Goal: Information Seeking & Learning: Learn about a topic

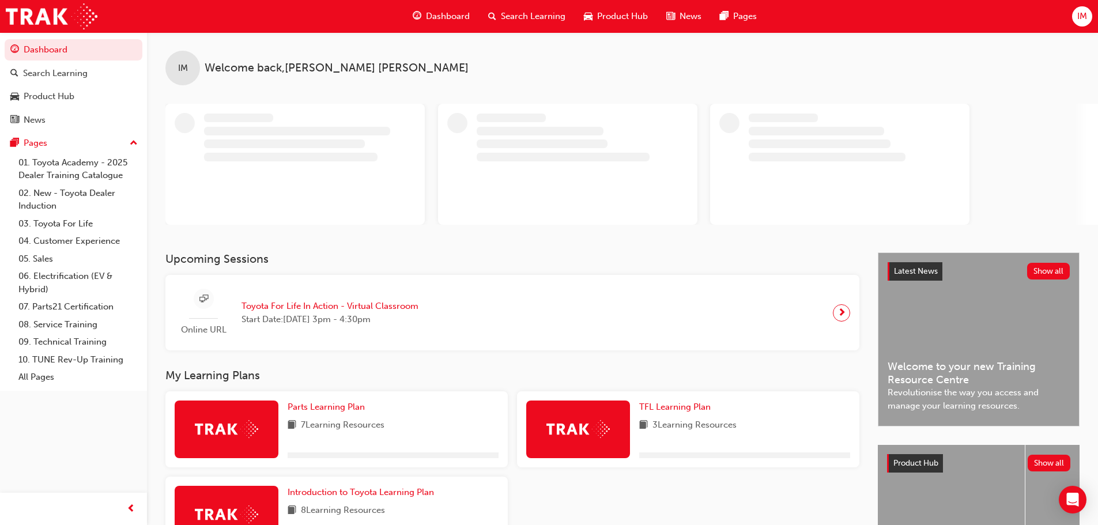
click at [1080, 14] on span "IM" at bounding box center [1082, 16] width 10 height 13
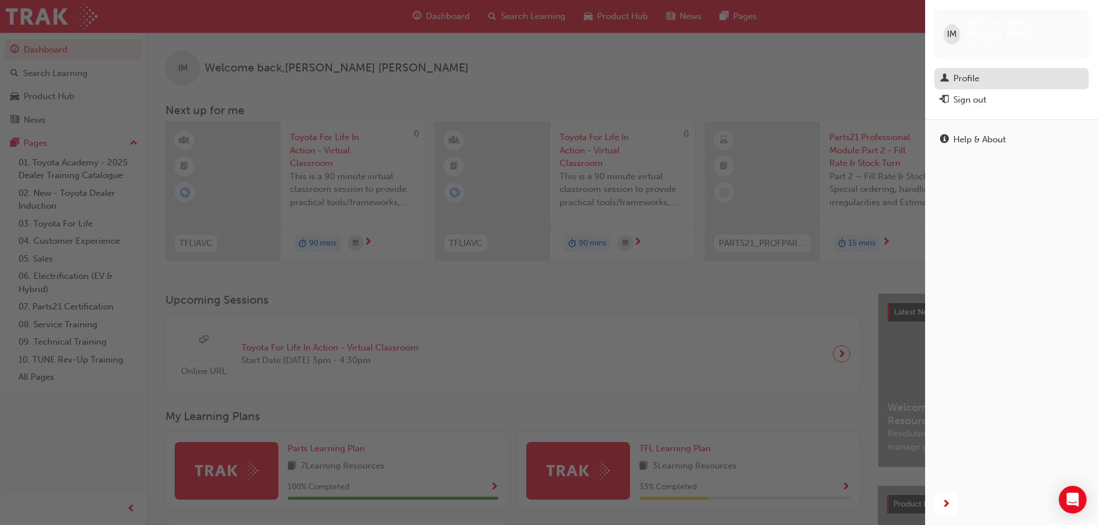
click at [1009, 71] on div "Profile" at bounding box center [1011, 78] width 143 height 14
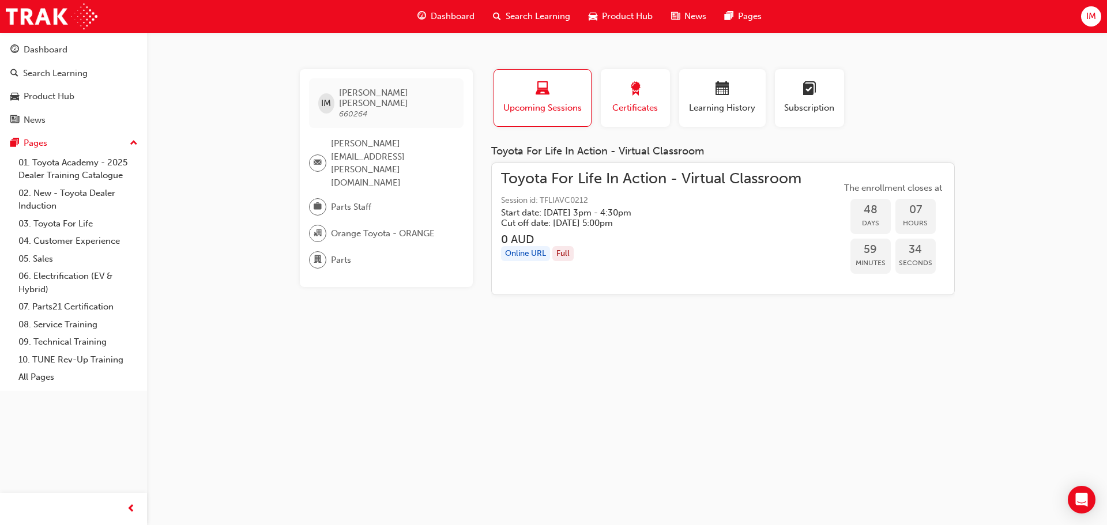
click at [632, 115] on button "Certificates" at bounding box center [635, 98] width 69 height 58
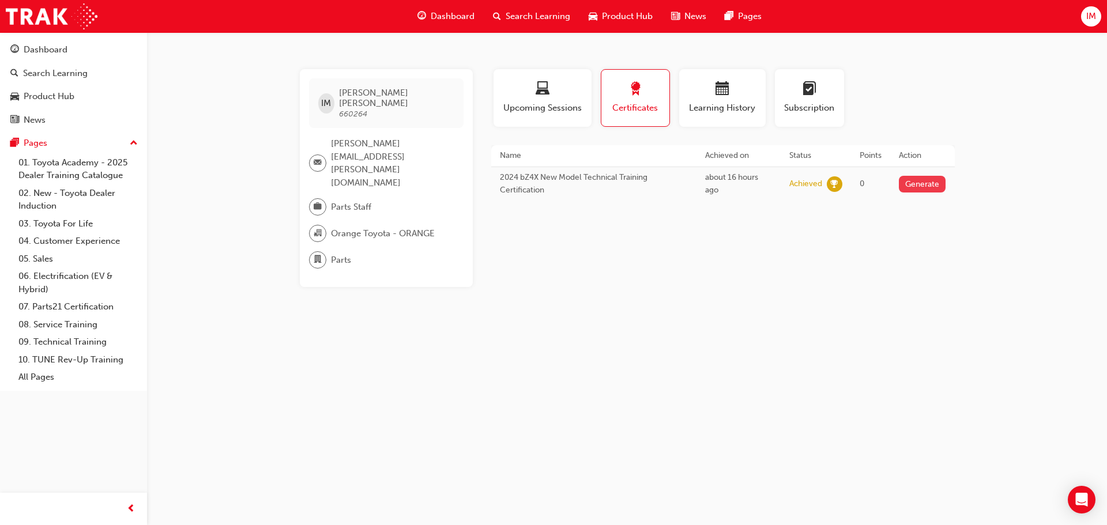
click at [931, 192] on button "Generate" at bounding box center [922, 184] width 47 height 17
click at [726, 120] on button "Learning History" at bounding box center [722, 98] width 86 height 58
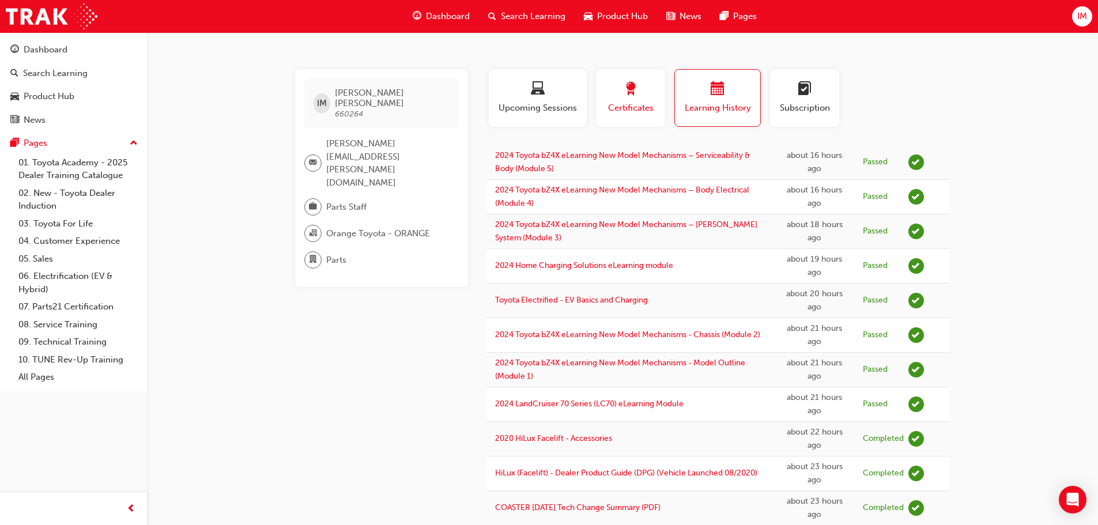
click at [631, 100] on div "Certificates" at bounding box center [631, 98] width 52 height 33
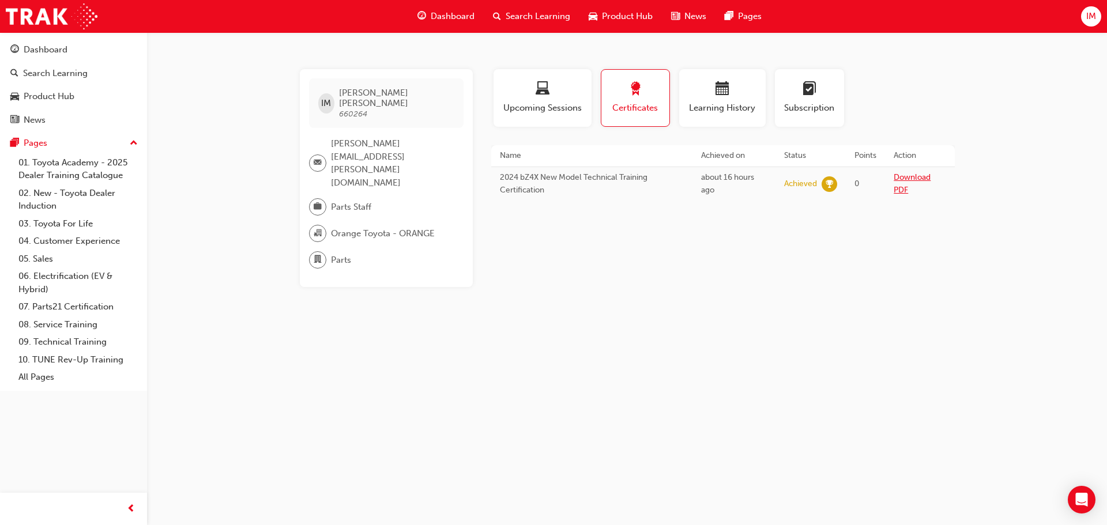
click at [915, 179] on link "Download PDF" at bounding box center [911, 183] width 37 height 23
click at [442, 12] on span "Dashboard" at bounding box center [453, 16] width 44 height 13
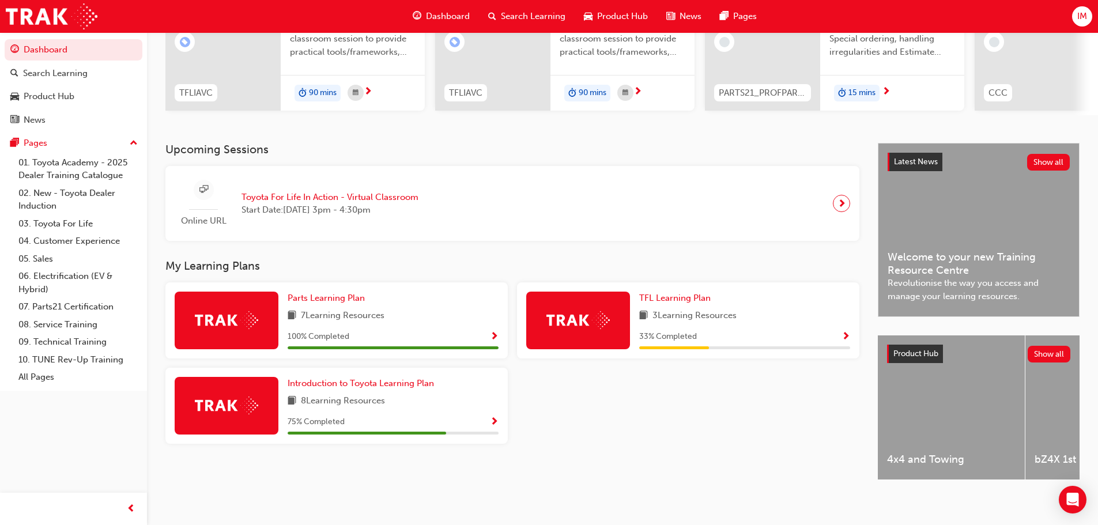
scroll to position [164, 0]
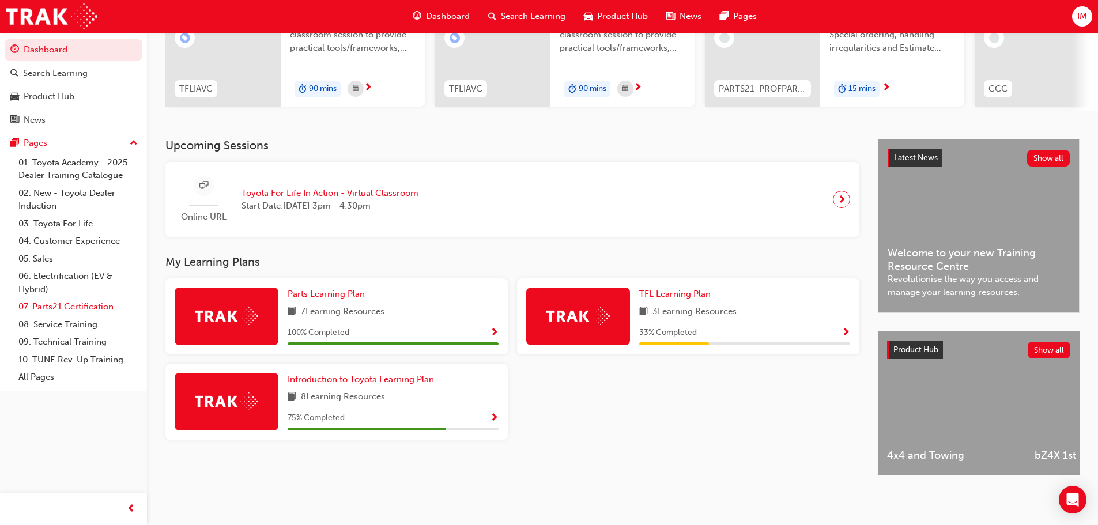
click at [71, 310] on link "07. Parts21 Certification" at bounding box center [78, 307] width 129 height 18
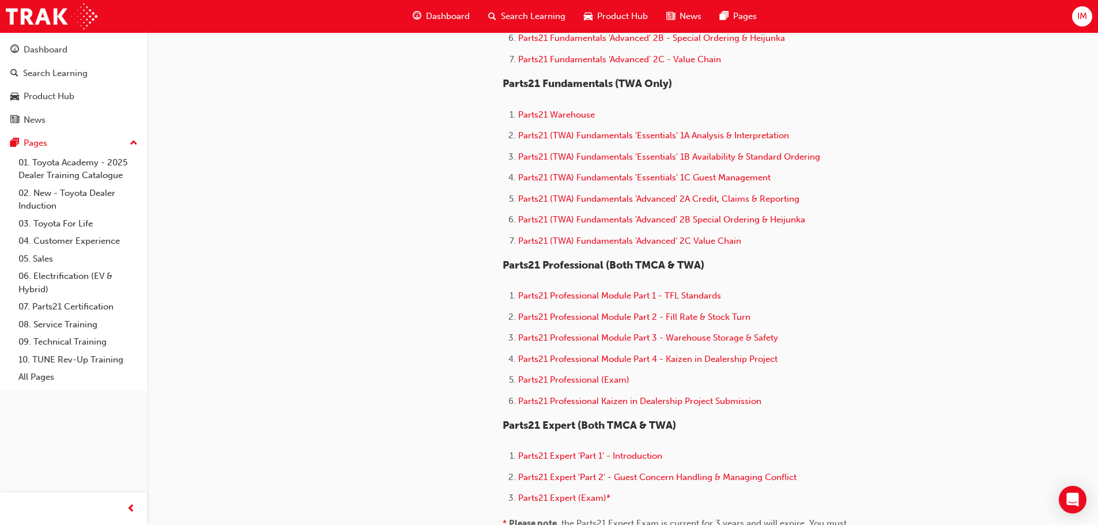
scroll to position [557, 0]
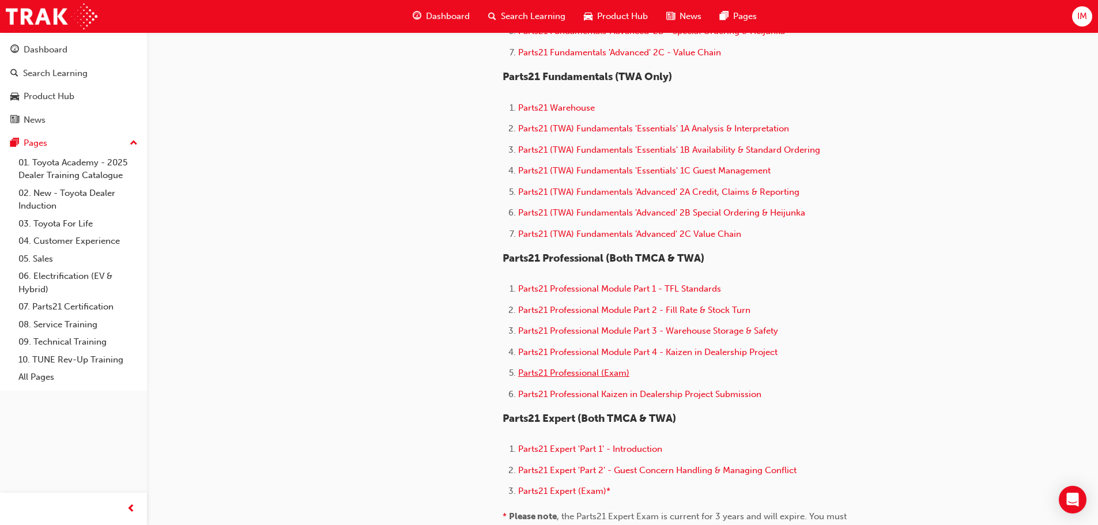
click at [605, 371] on span "Parts21 Professional (Exam)" at bounding box center [573, 373] width 111 height 10
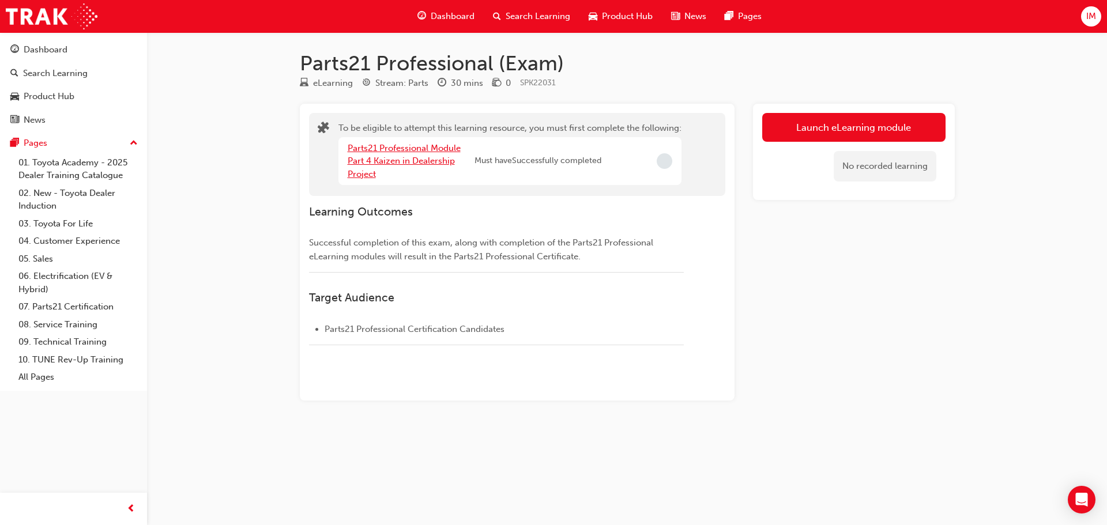
click at [439, 157] on link "Parts21 Professional Module Part 4 Kaizen in Dealership Project" at bounding box center [404, 161] width 113 height 36
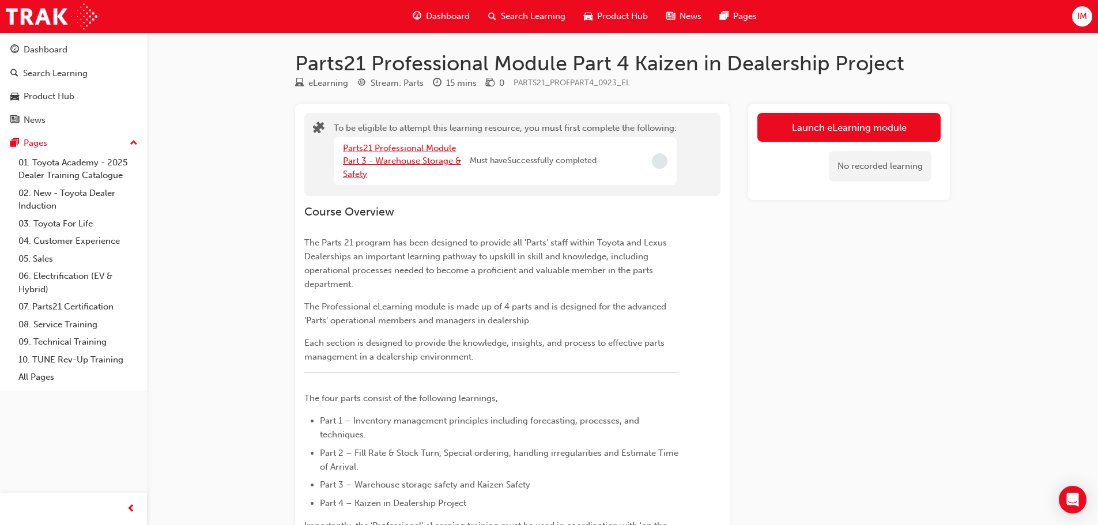
click at [439, 157] on link "Parts21 Professional Module Part 3 - Warehouse Storage & Safety" at bounding box center [402, 161] width 118 height 36
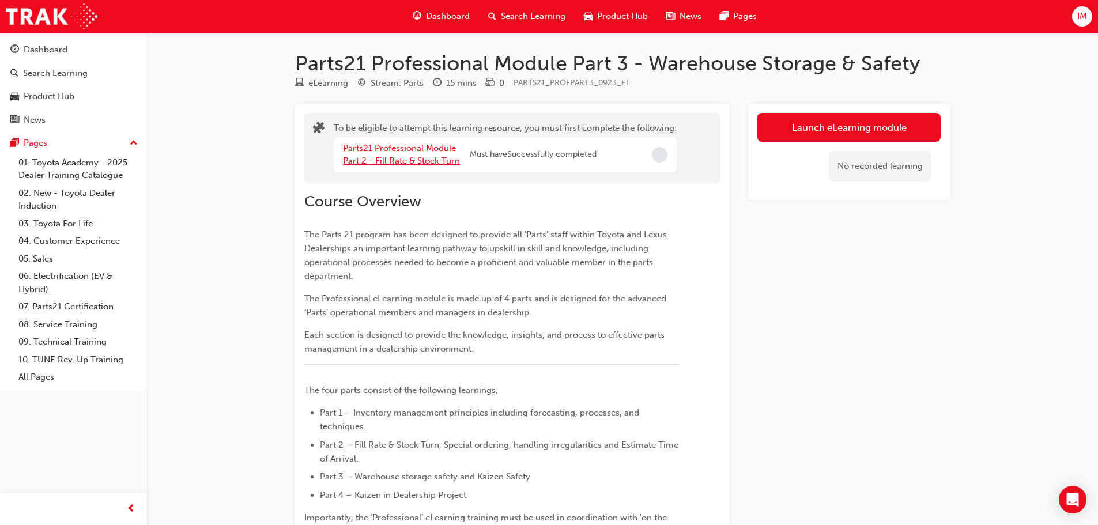
click at [439, 157] on link "Parts21 Professional Module Part 2 - Fill Rate & Stock Turn" at bounding box center [401, 155] width 117 height 24
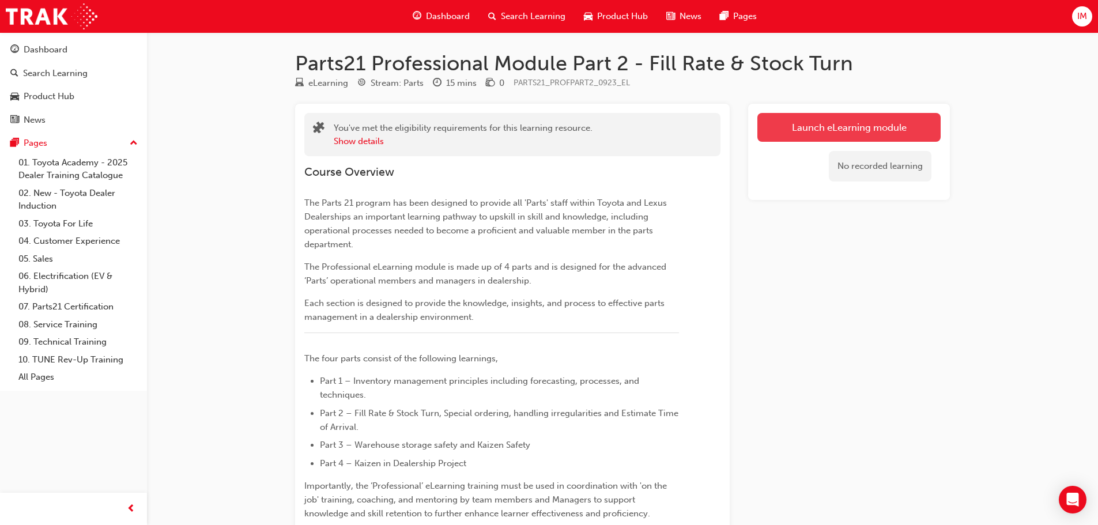
click at [785, 123] on link "Launch eLearning module" at bounding box center [848, 127] width 183 height 29
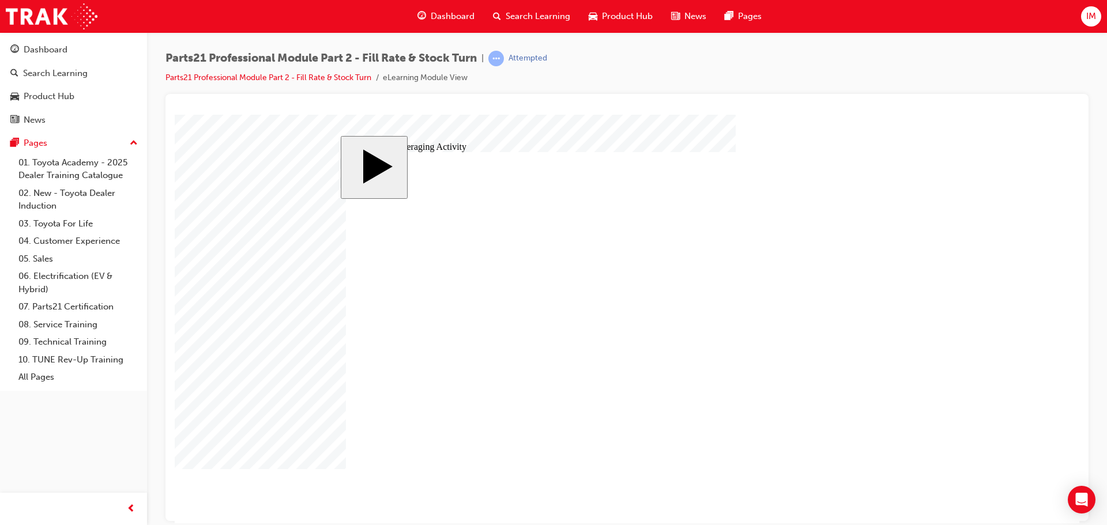
click at [46, 17] on img at bounding box center [52, 16] width 92 height 26
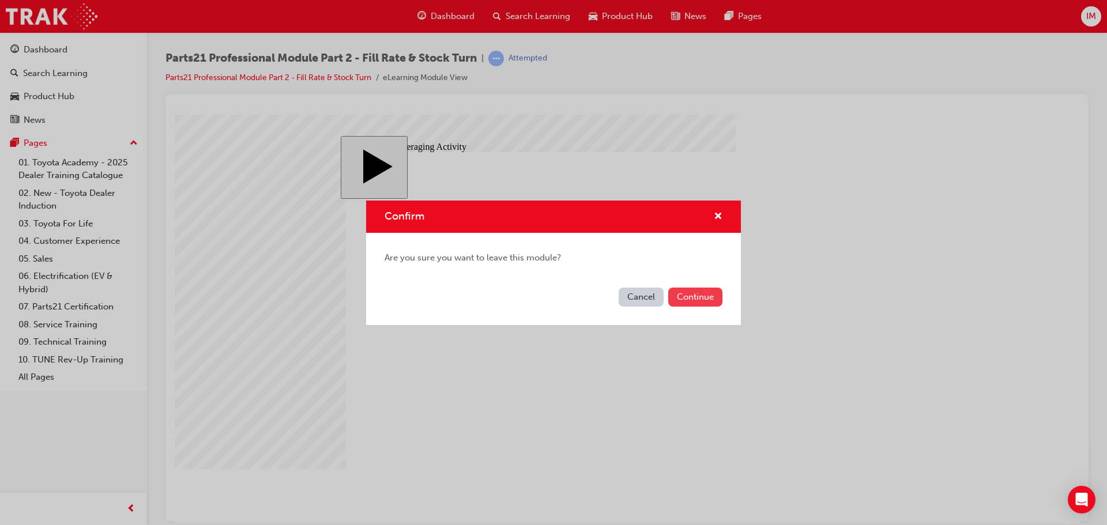
click at [674, 303] on button "Continue" at bounding box center [695, 297] width 54 height 19
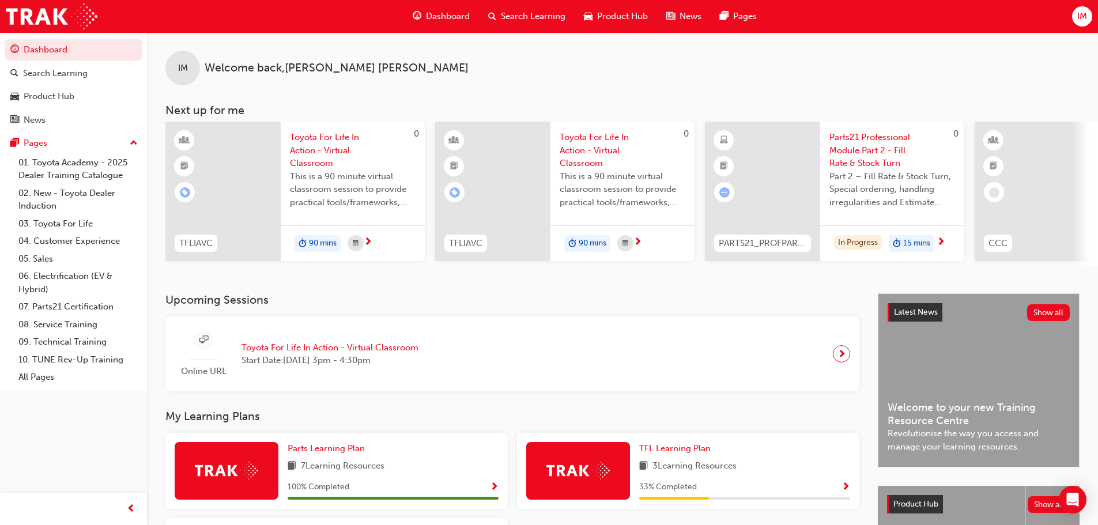
click at [639, 17] on span "Product Hub" at bounding box center [622, 16] width 51 height 13
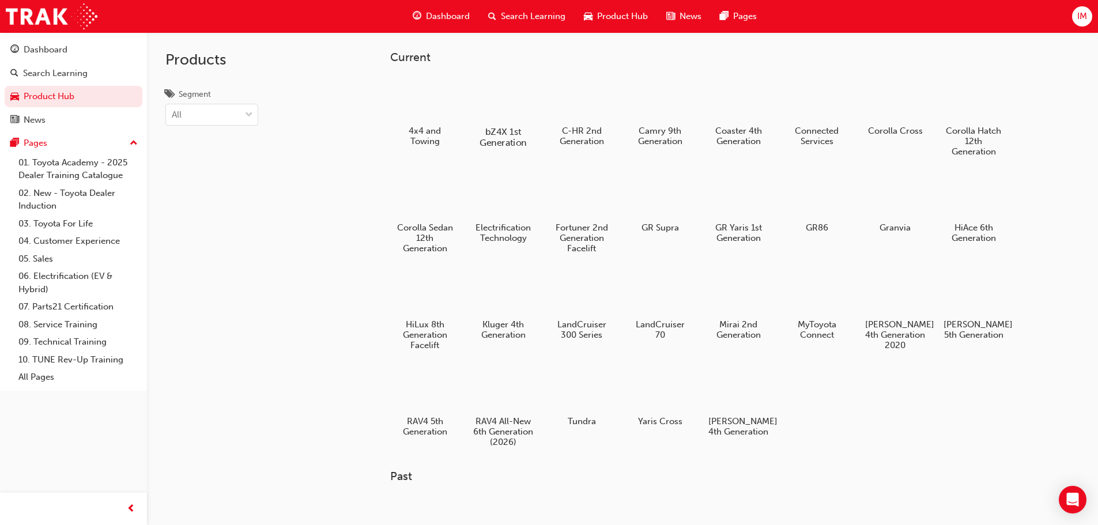
click at [516, 104] on div at bounding box center [503, 98] width 64 height 46
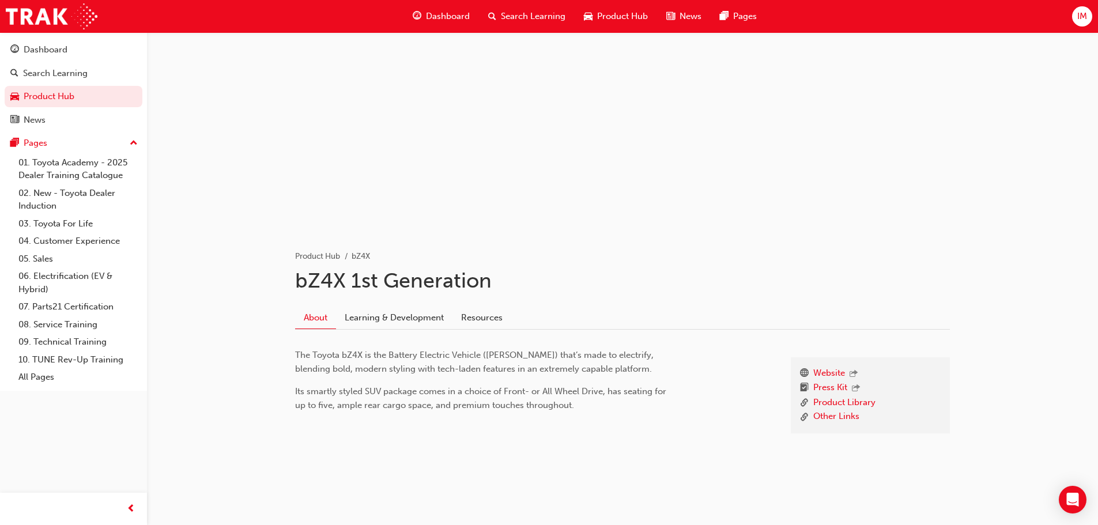
scroll to position [43, 0]
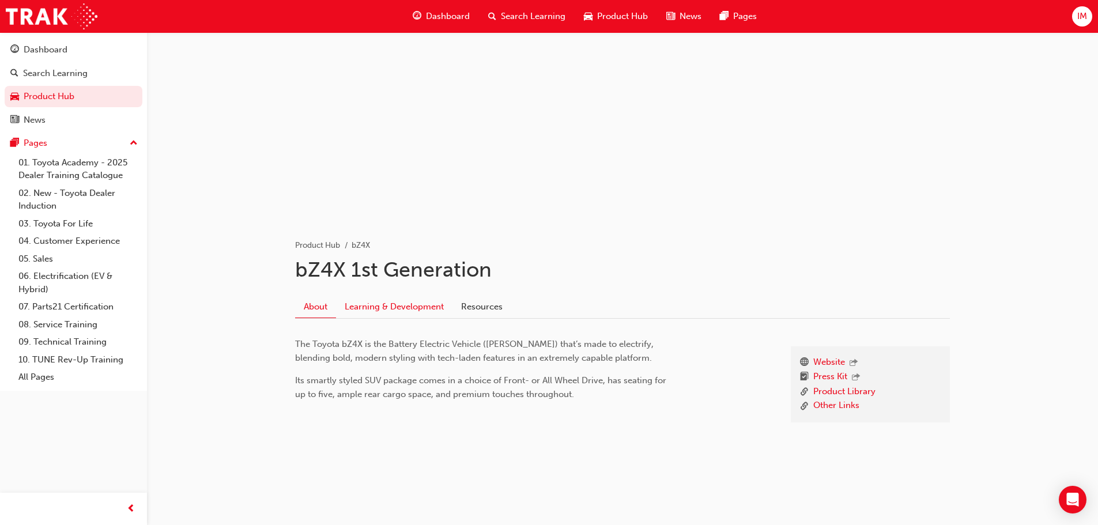
click at [391, 305] on link "Learning & Development" at bounding box center [394, 307] width 116 height 22
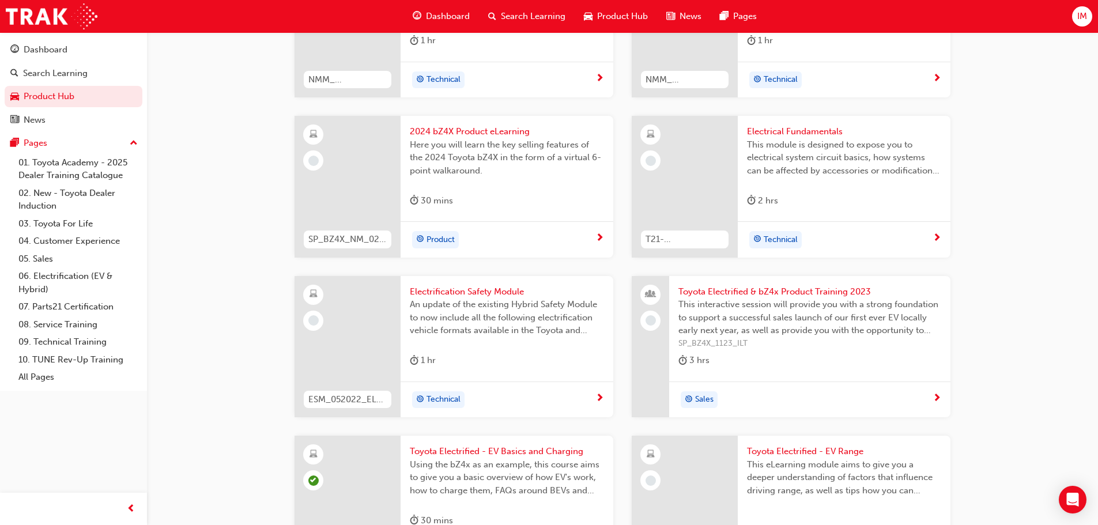
scroll to position [788, 0]
click at [713, 284] on span "Toyota Electrified & bZ4x Product Training 2023" at bounding box center [809, 290] width 263 height 13
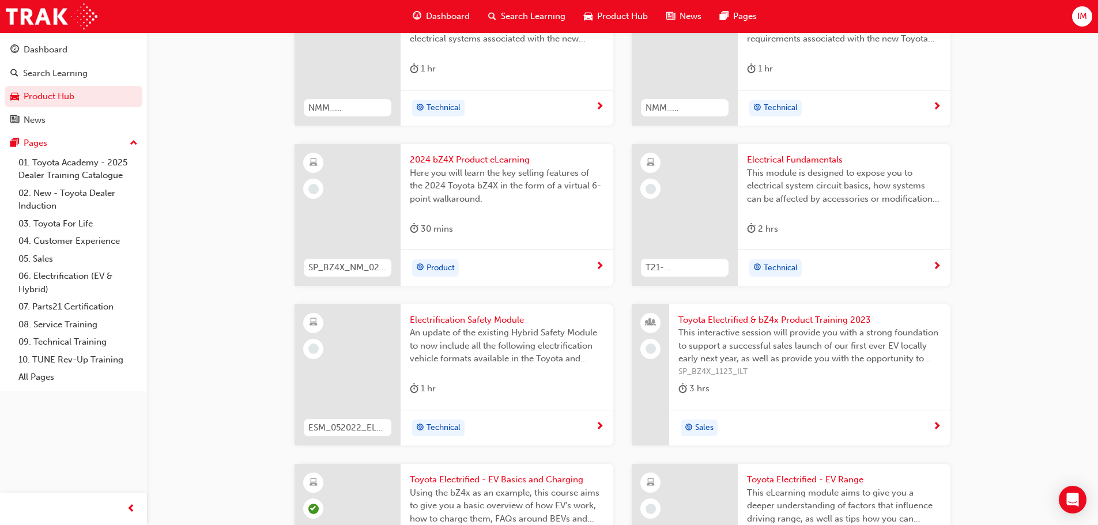
scroll to position [737, 0]
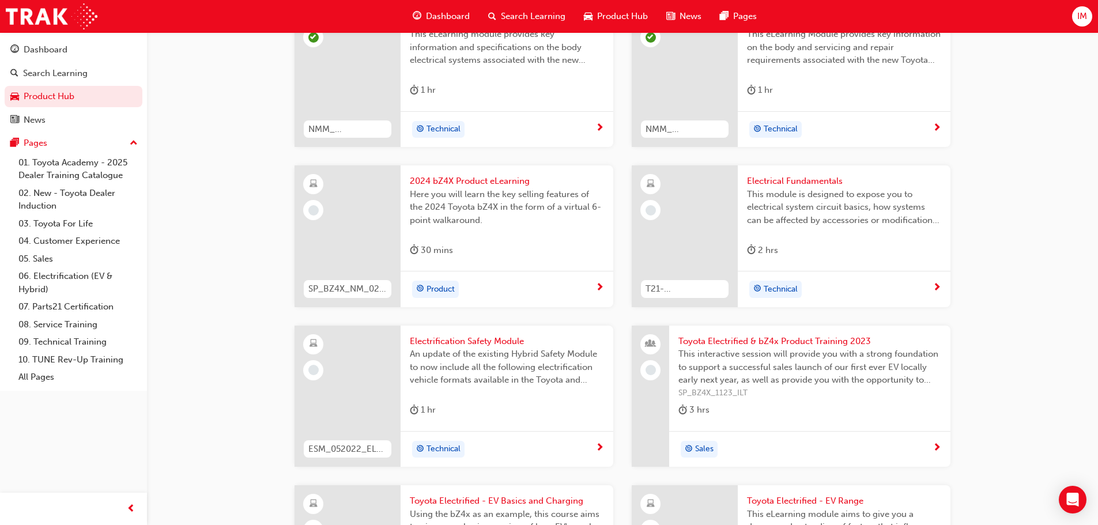
click at [439, 175] on span "2024 bZ4X Product eLearning" at bounding box center [507, 181] width 194 height 13
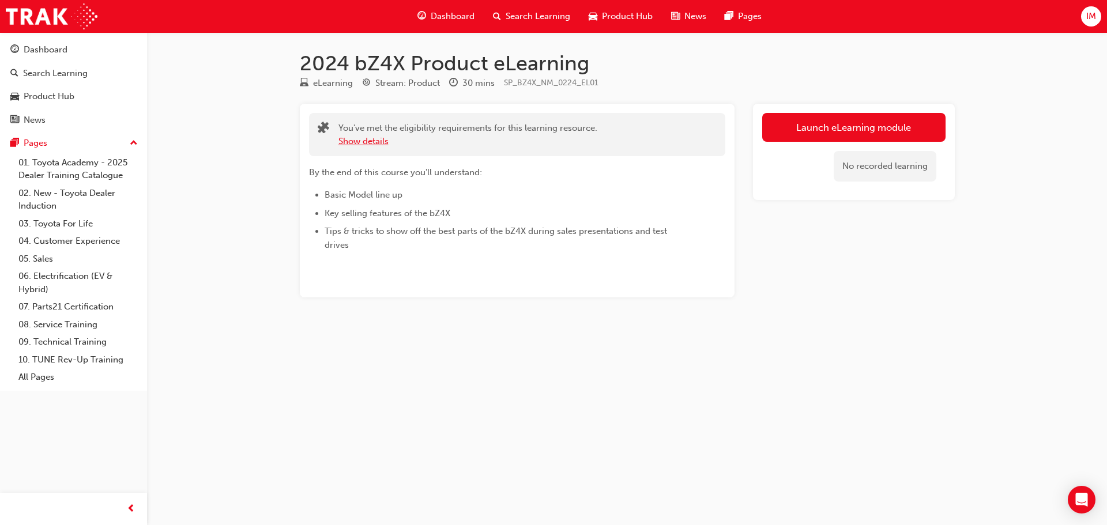
click at [384, 142] on button "Show details" at bounding box center [363, 141] width 50 height 13
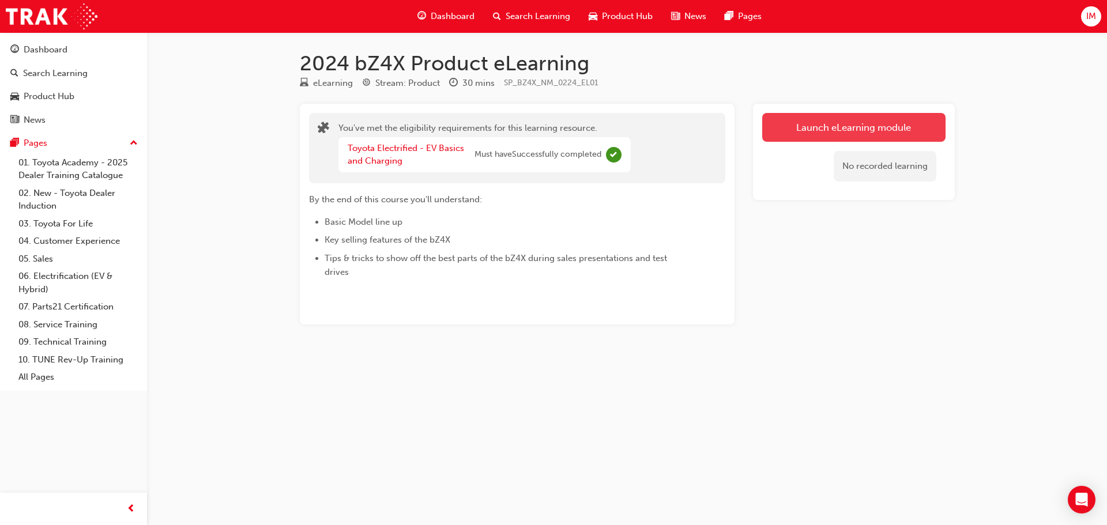
click at [862, 122] on link "Launch eLearning module" at bounding box center [853, 127] width 183 height 29
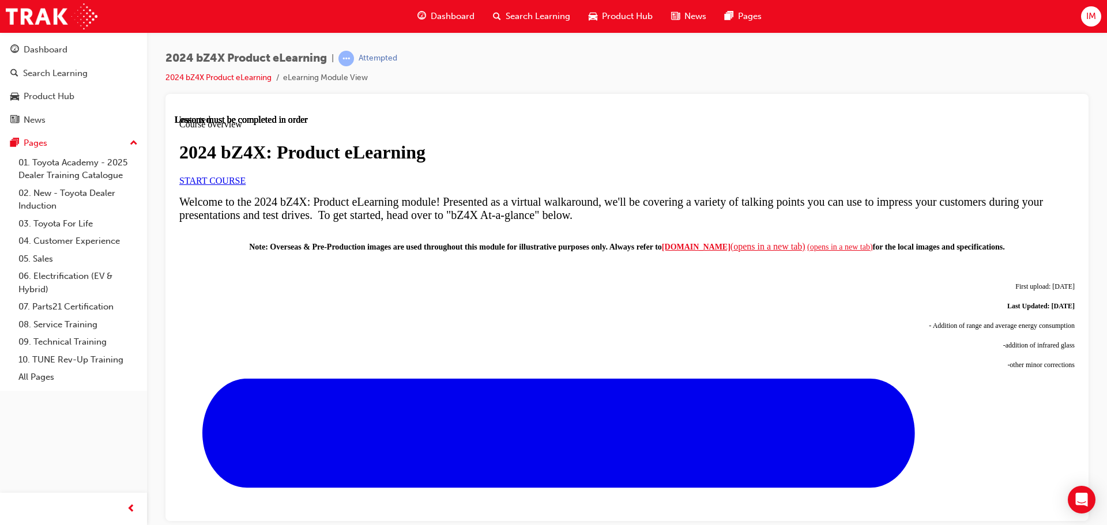
click at [246, 185] on span "START COURSE" at bounding box center [212, 180] width 66 height 10
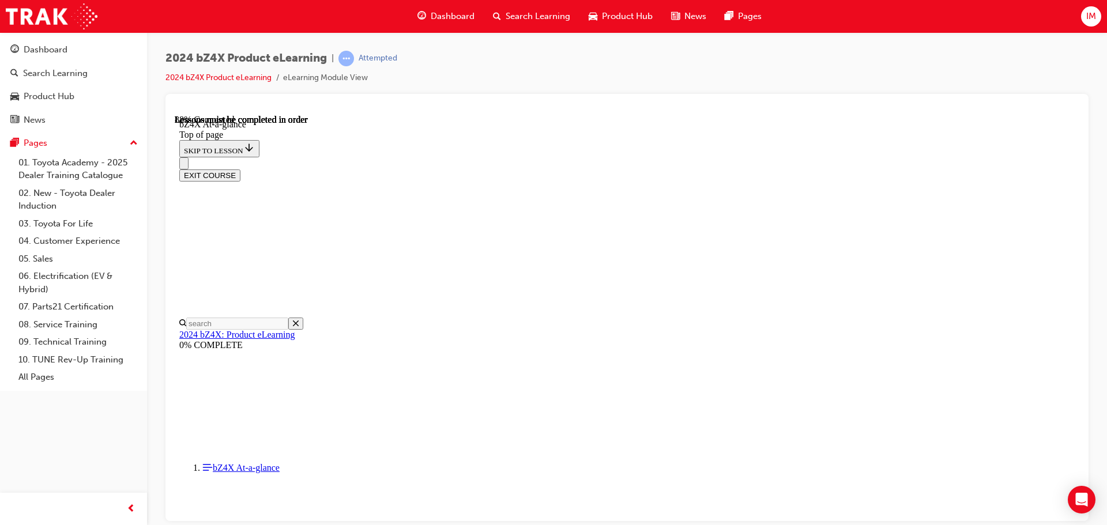
scroll to position [1688, 0]
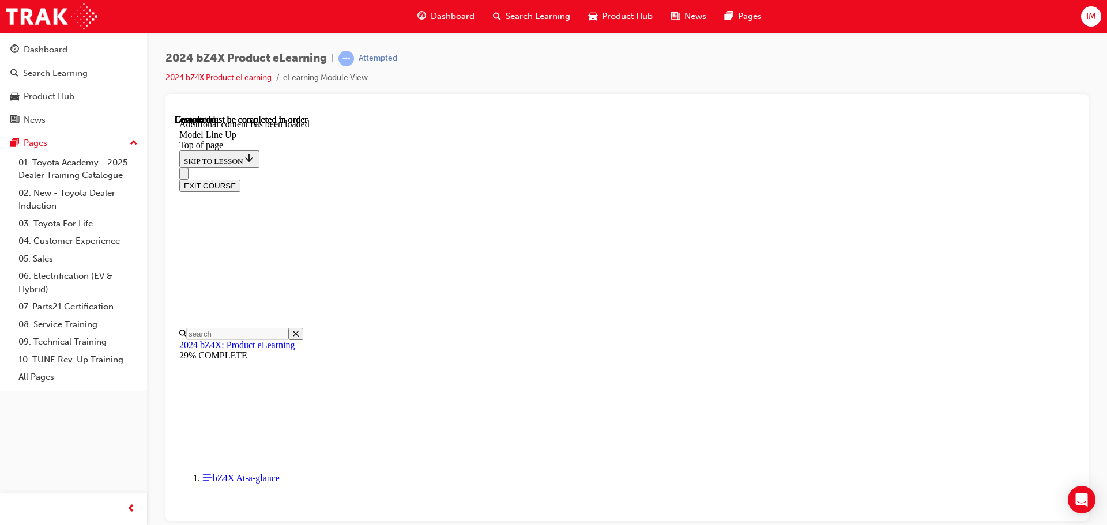
scroll to position [2278, 0]
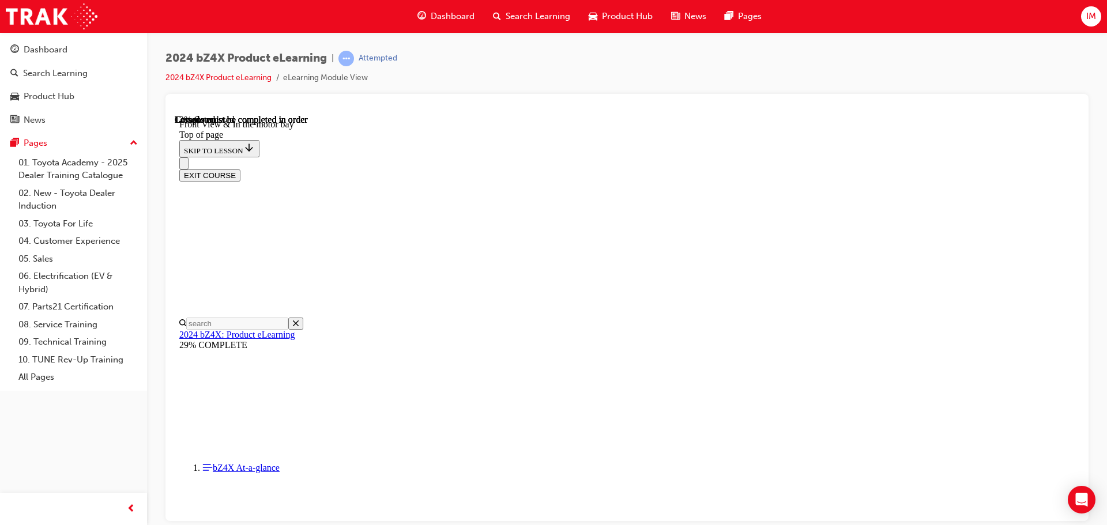
scroll to position [305, 0]
drag, startPoint x: 471, startPoint y: 359, endPoint x: 462, endPoint y: 363, distance: 10.6
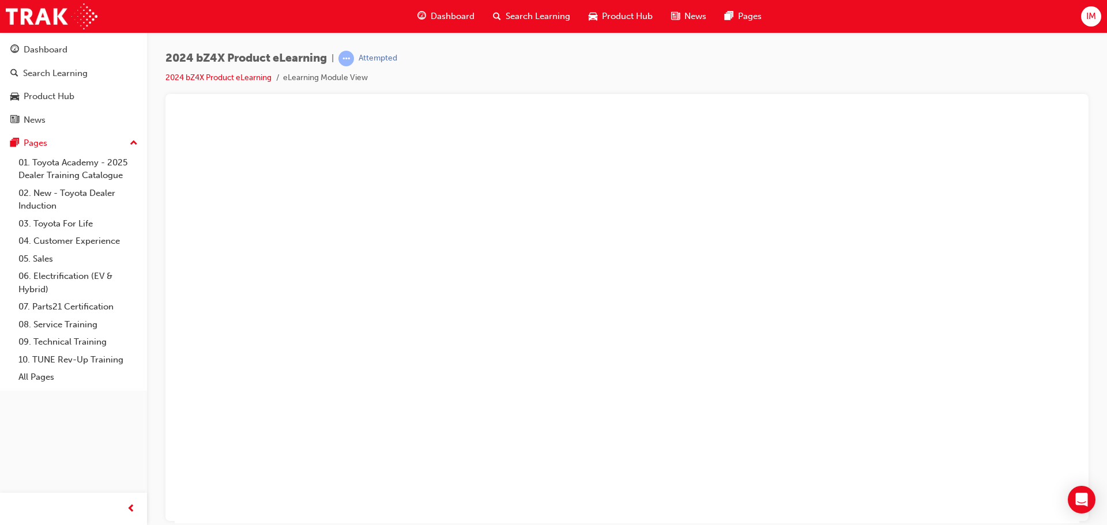
click at [908, 236] on button "Unzoom image" at bounding box center [627, 318] width 904 height 409
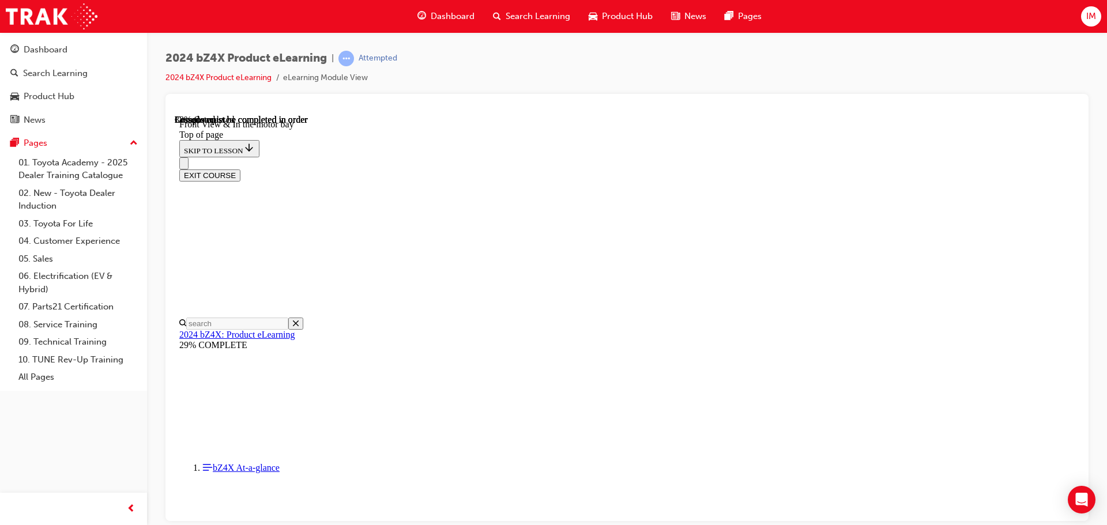
drag, startPoint x: 779, startPoint y: 412, endPoint x: 776, endPoint y: 417, distance: 5.9
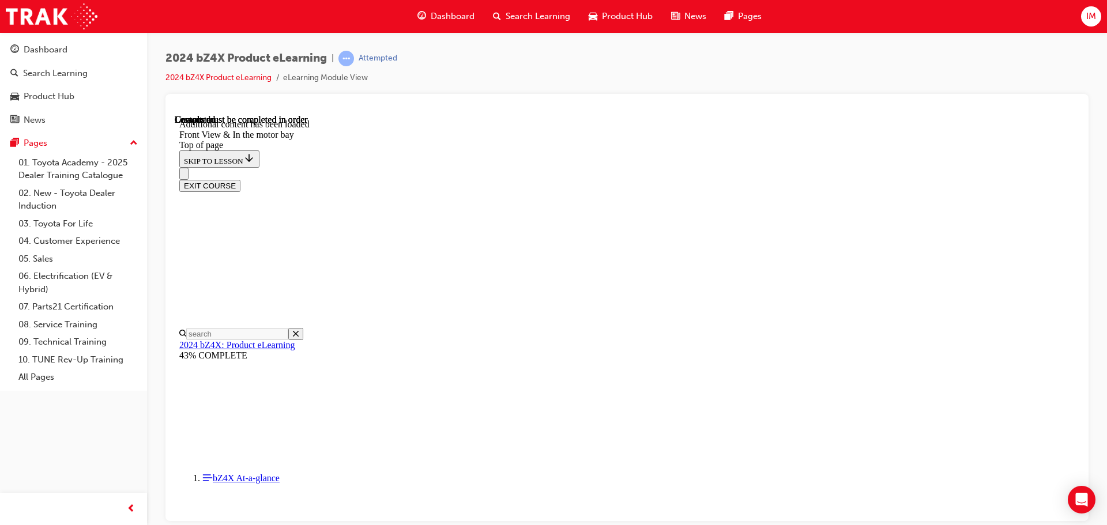
scroll to position [2011, 0]
drag, startPoint x: 670, startPoint y: 240, endPoint x: 708, endPoint y: 302, distance: 72.6
drag, startPoint x: 630, startPoint y: 295, endPoint x: 636, endPoint y: 251, distance: 44.2
drag, startPoint x: 623, startPoint y: 296, endPoint x: 646, endPoint y: 296, distance: 23.1
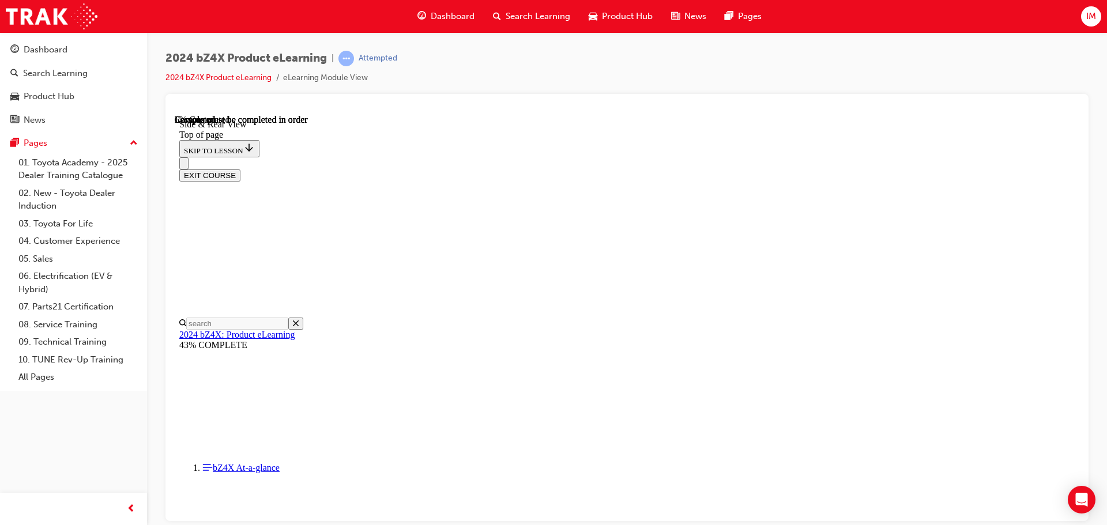
scroll to position [343, 0]
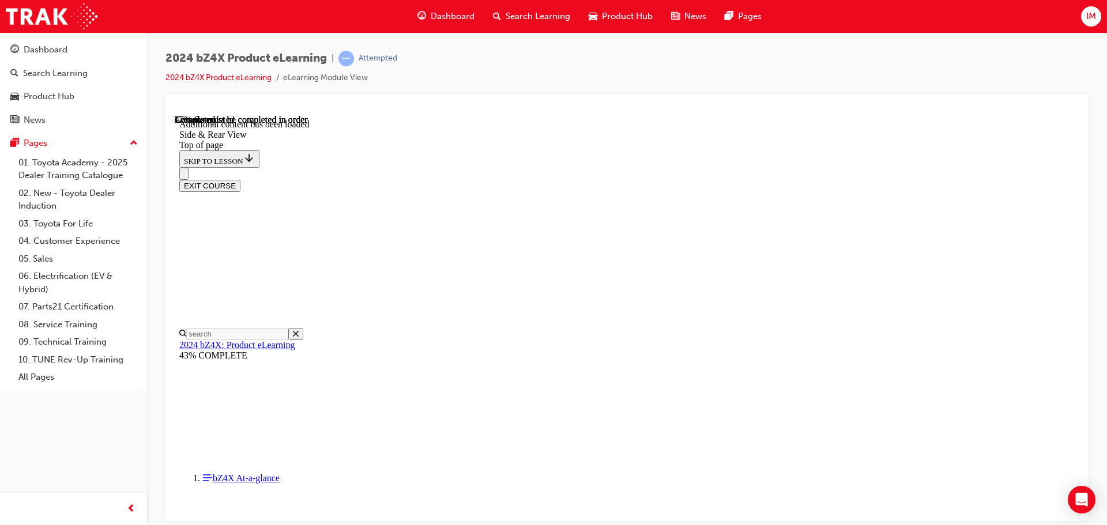
scroll to position [1982, 0]
drag, startPoint x: 545, startPoint y: 304, endPoint x: 564, endPoint y: 257, distance: 50.6
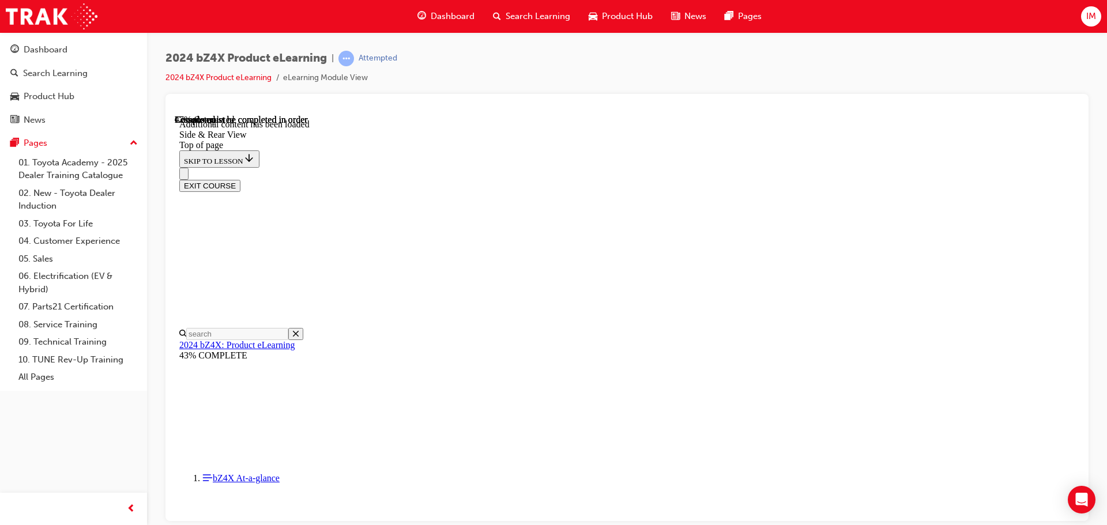
drag, startPoint x: 571, startPoint y: 201, endPoint x: 572, endPoint y: 222, distance: 21.4
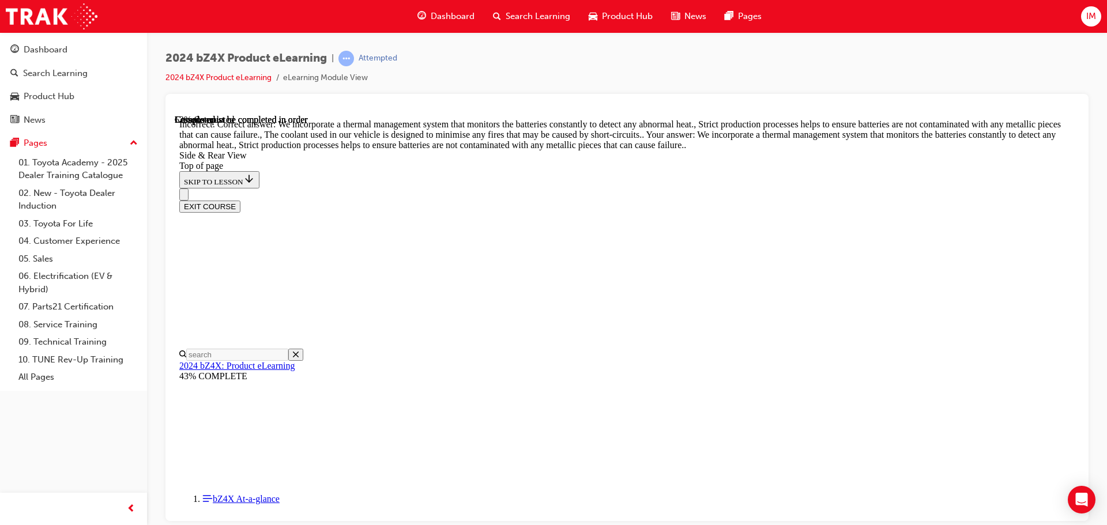
scroll to position [2033, 0]
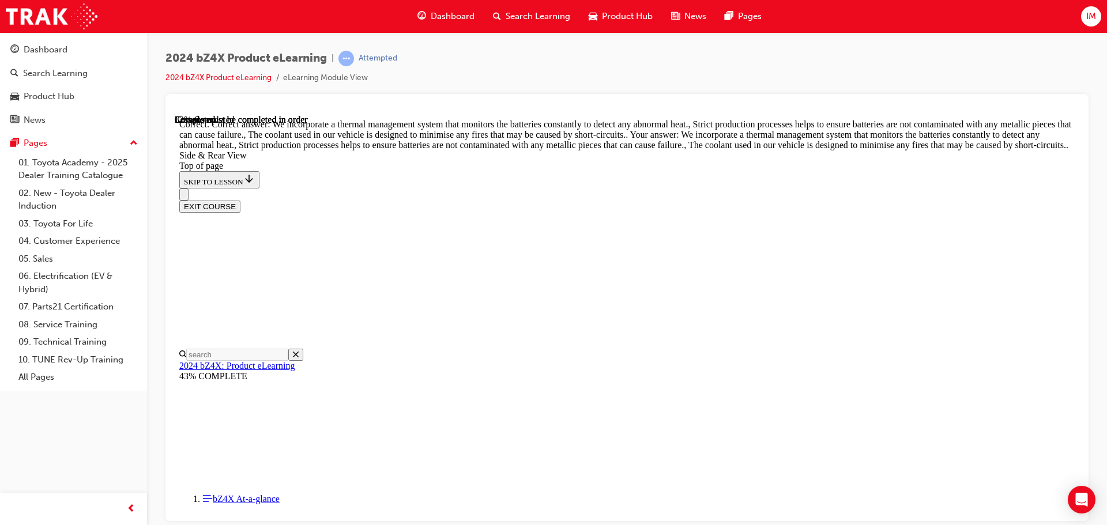
scroll to position [3435, 0]
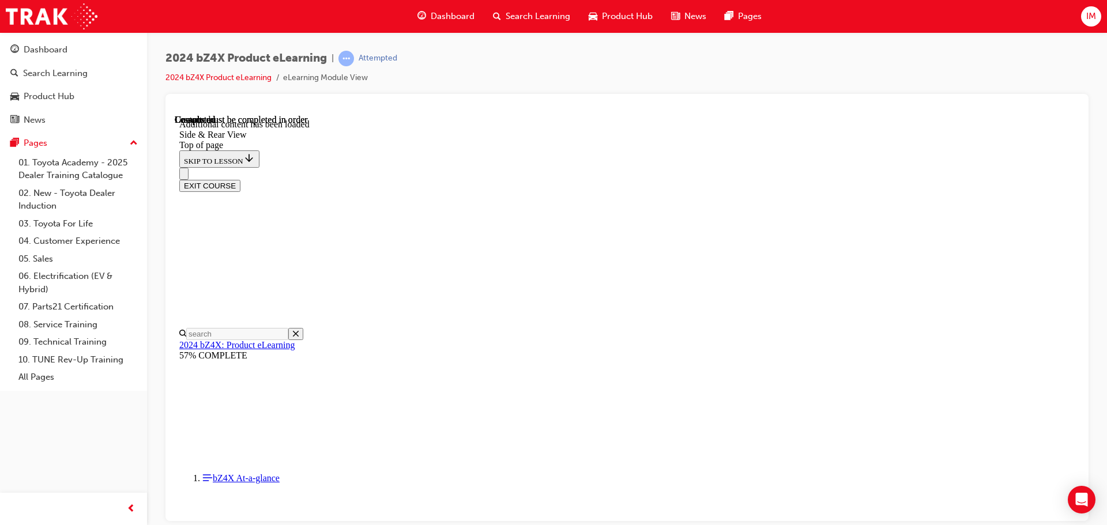
scroll to position [3802, 0]
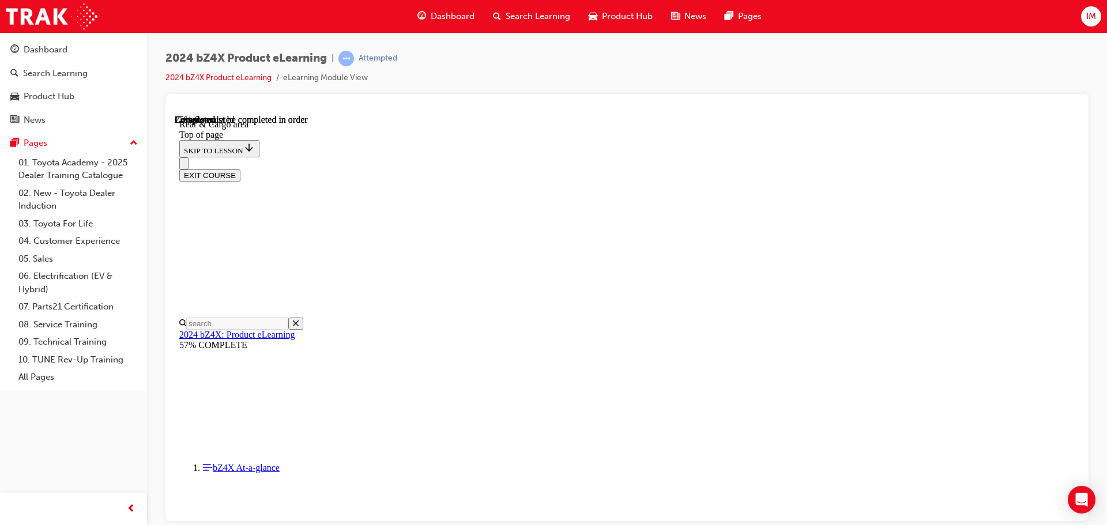
scroll to position [343, 0]
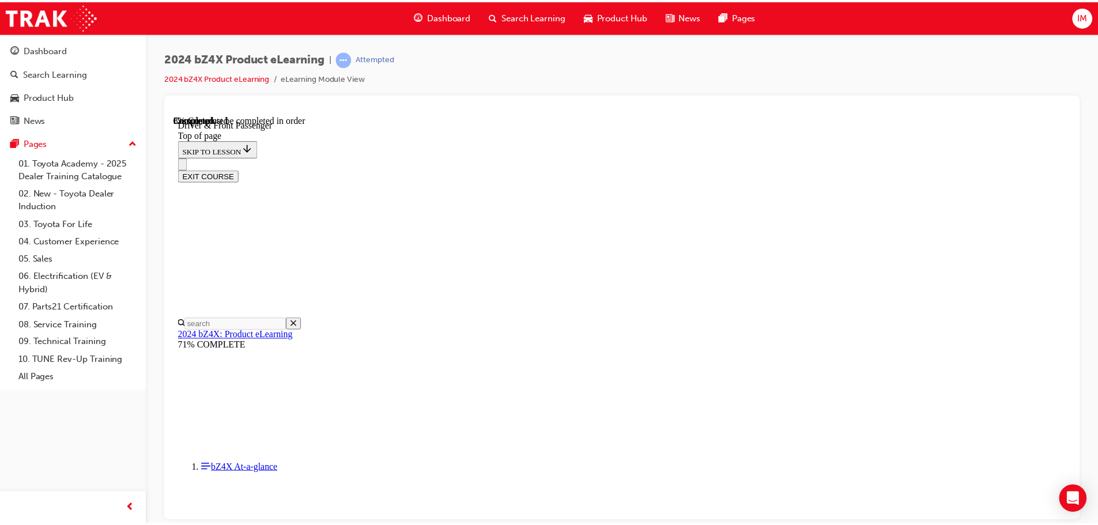
scroll to position [420, 0]
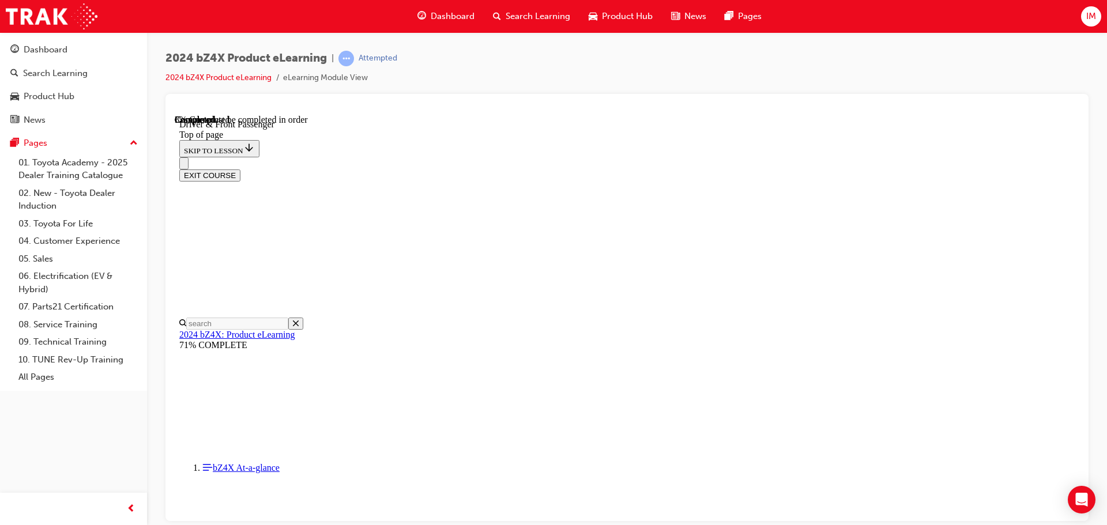
click at [82, 56] on div "Dashboard" at bounding box center [73, 50] width 126 height 14
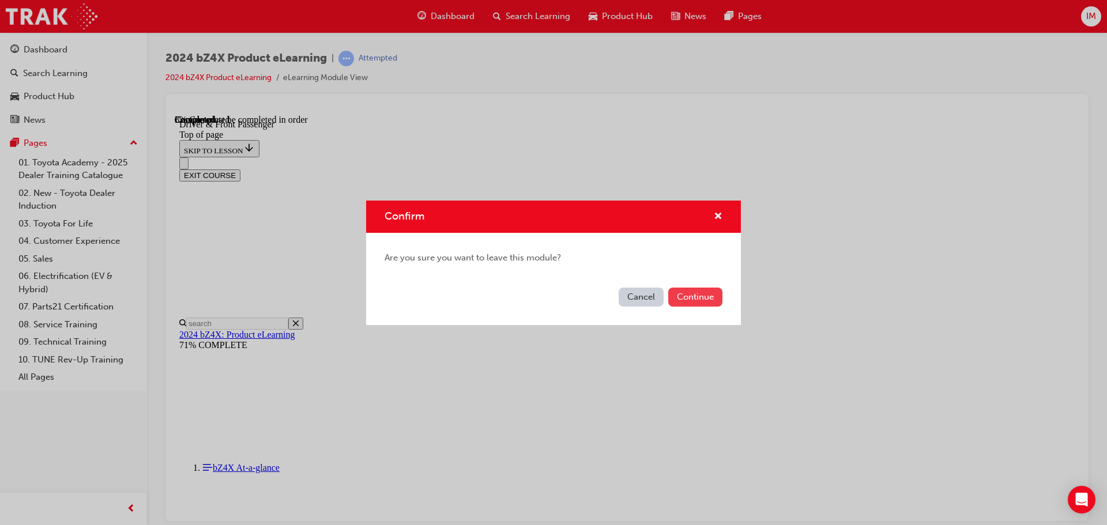
click at [692, 296] on button "Continue" at bounding box center [695, 297] width 54 height 19
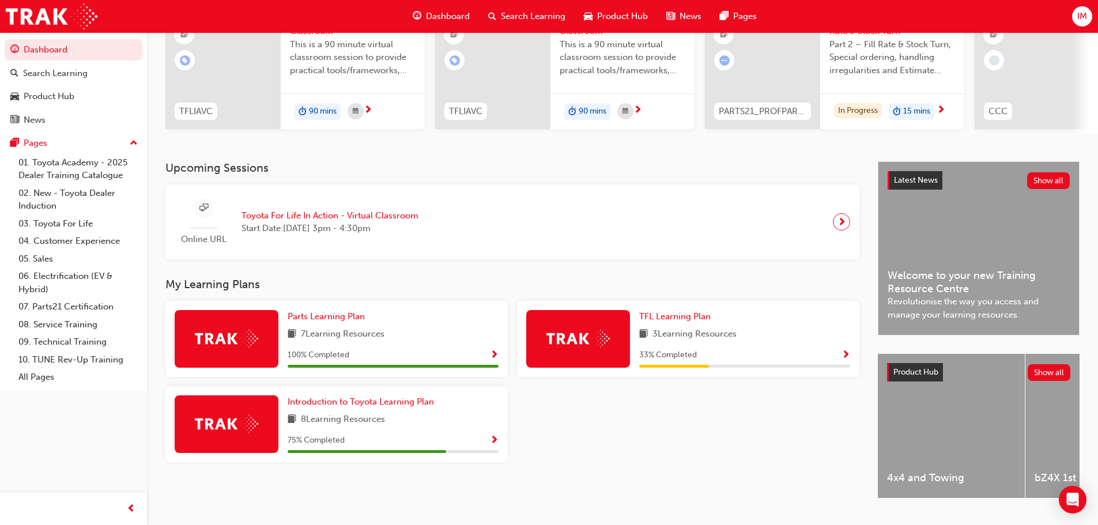
scroll to position [164, 0]
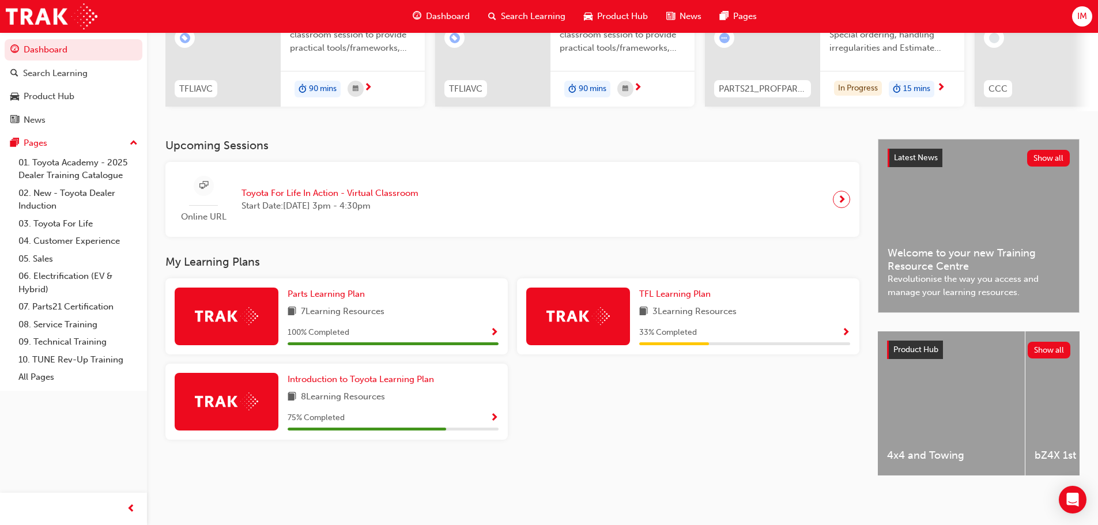
click at [841, 329] on span "Show Progress" at bounding box center [845, 333] width 9 height 10
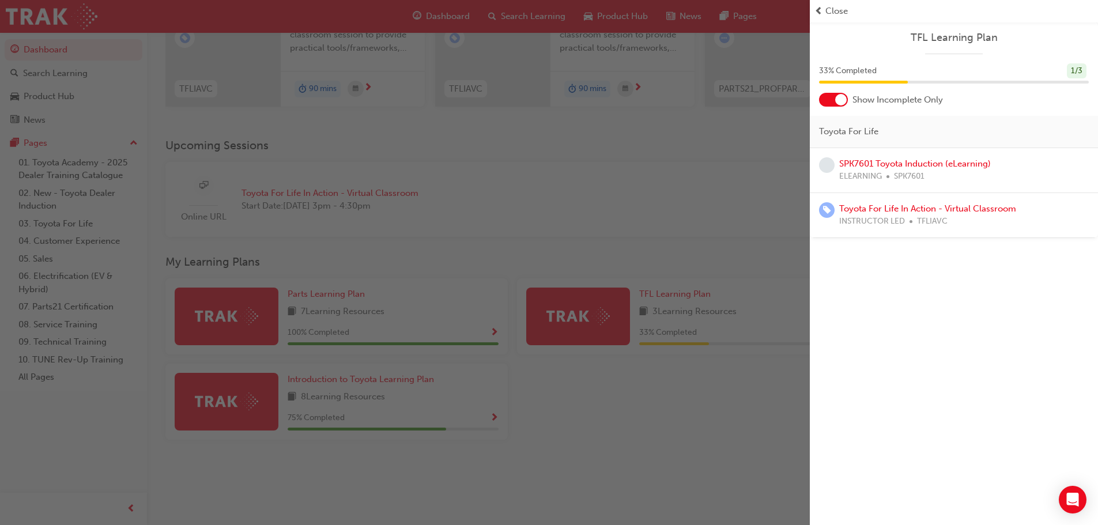
click at [698, 184] on div "button" at bounding box center [405, 262] width 810 height 525
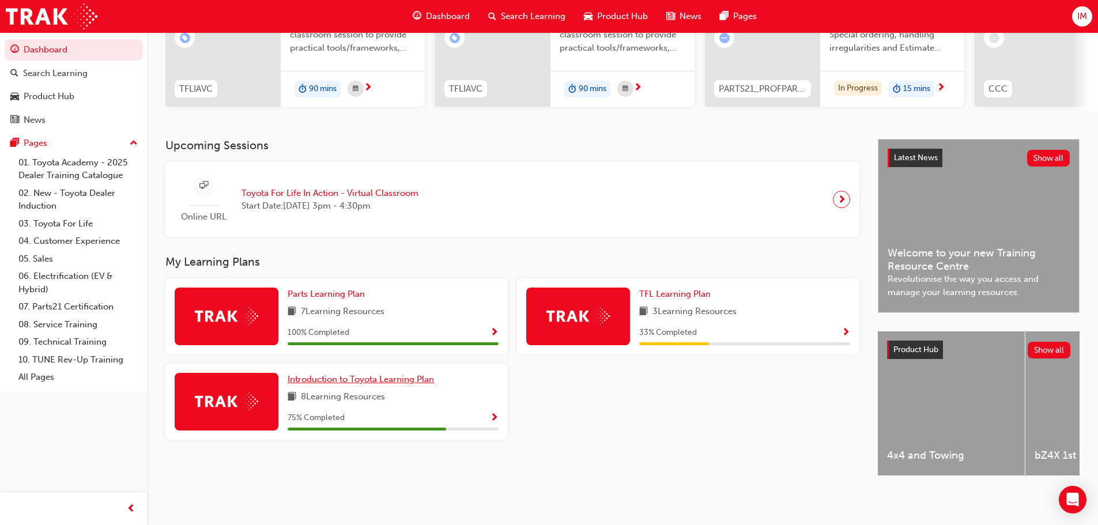
click at [429, 379] on span "Introduction to Toyota Learning Plan" at bounding box center [361, 379] width 146 height 10
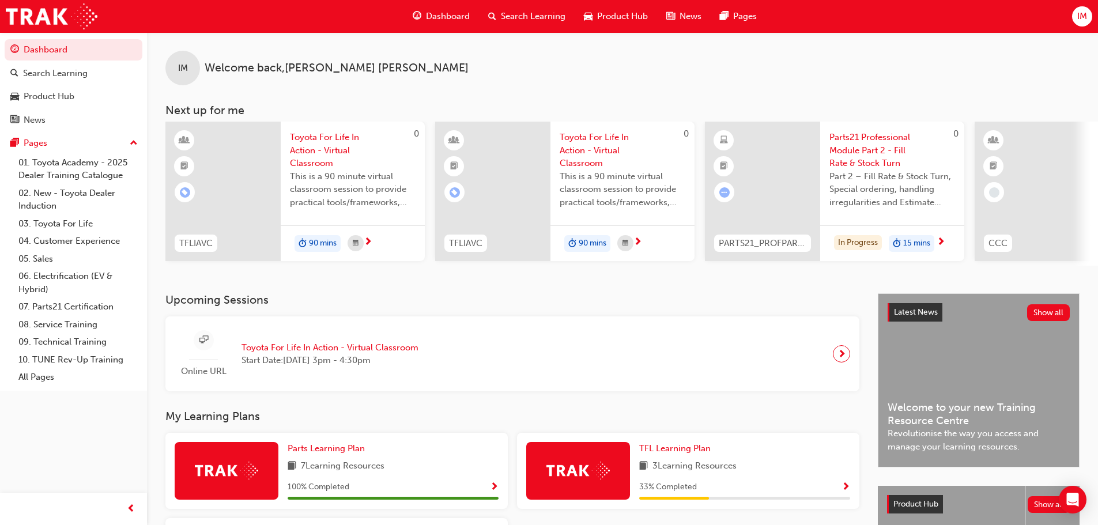
click at [620, 9] on div "Product Hub" at bounding box center [616, 17] width 82 height 24
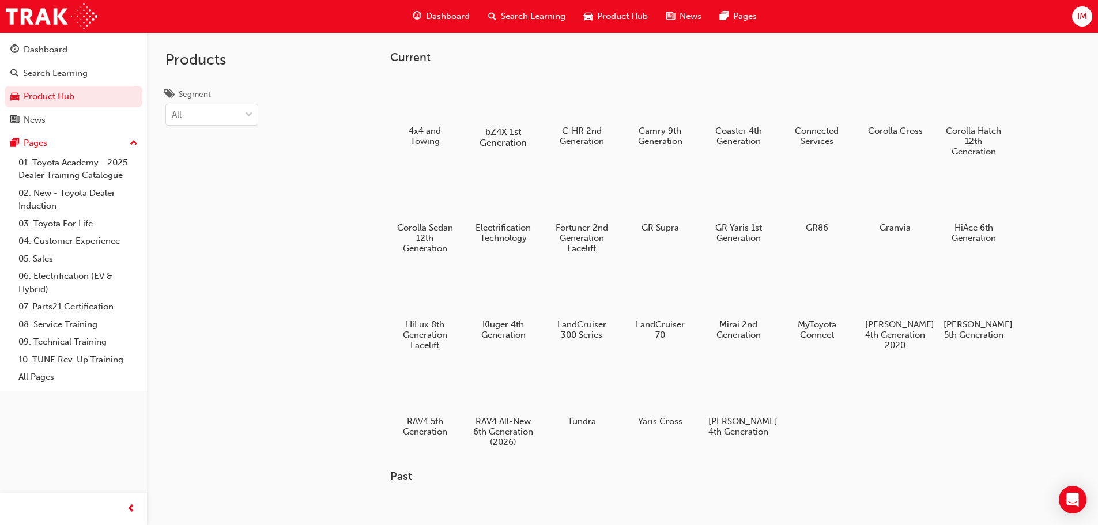
click at [493, 97] on div at bounding box center [503, 98] width 64 height 46
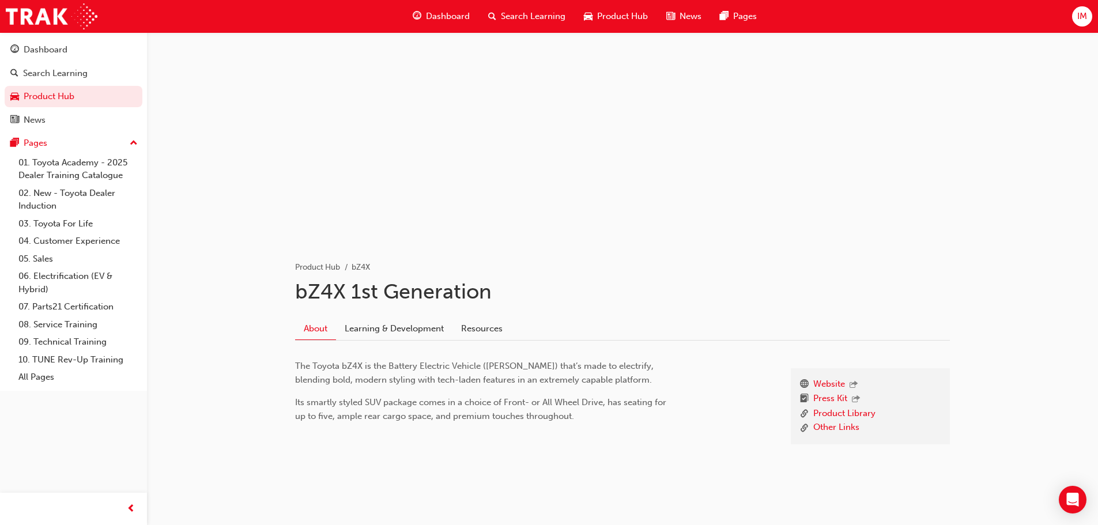
scroll to position [43, 0]
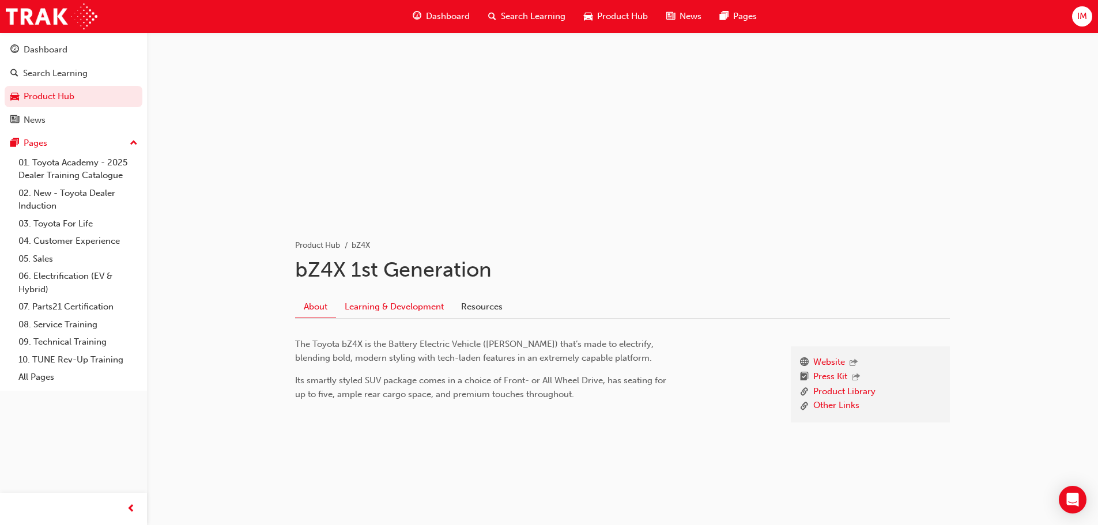
click at [392, 309] on link "Learning & Development" at bounding box center [394, 307] width 116 height 22
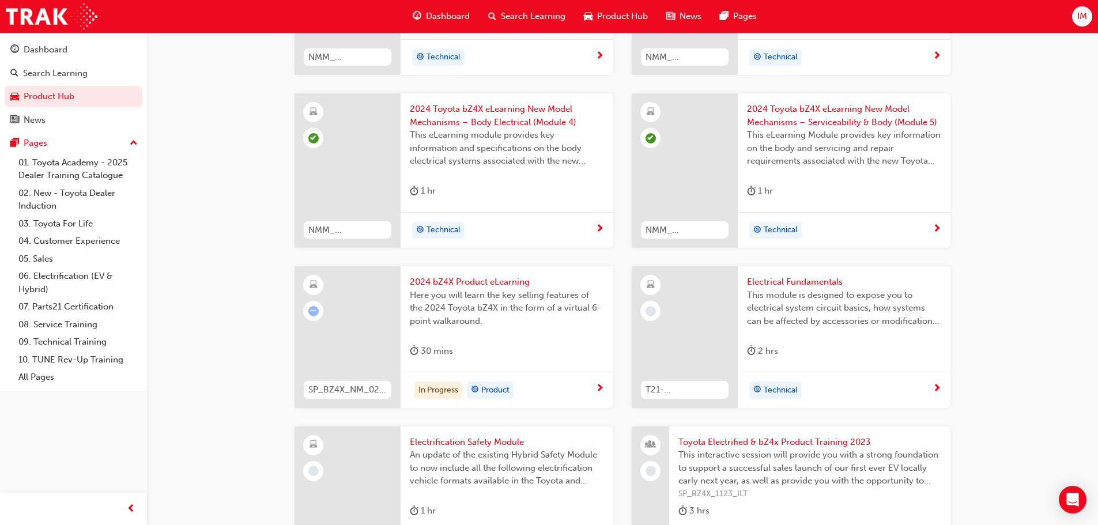
scroll to position [638, 0]
click at [456, 273] on span "2024 bZ4X Product eLearning" at bounding box center [507, 279] width 194 height 13
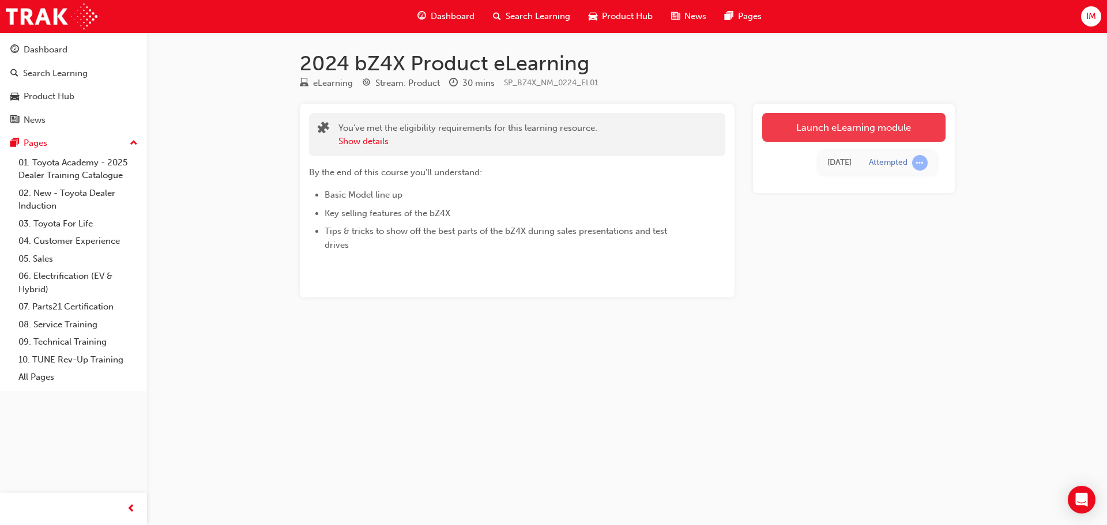
click at [828, 132] on link "Launch eLearning module" at bounding box center [853, 127] width 183 height 29
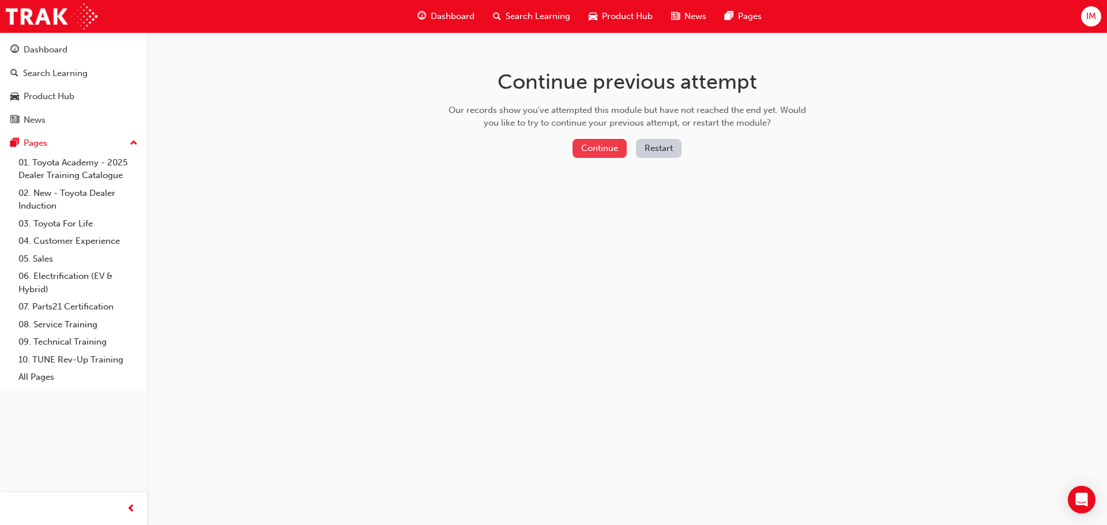
click at [608, 149] on button "Continue" at bounding box center [599, 148] width 54 height 19
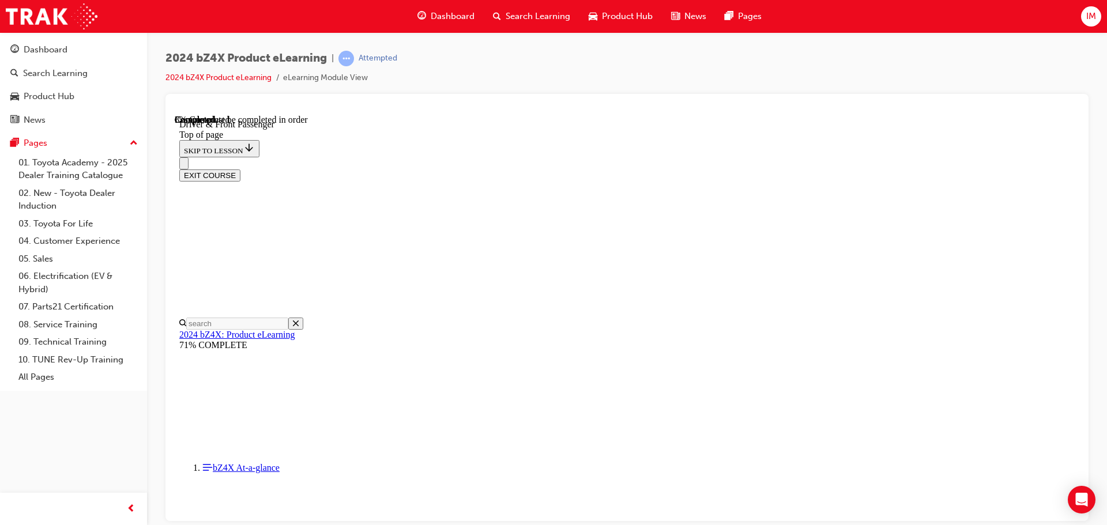
scroll to position [420, 0]
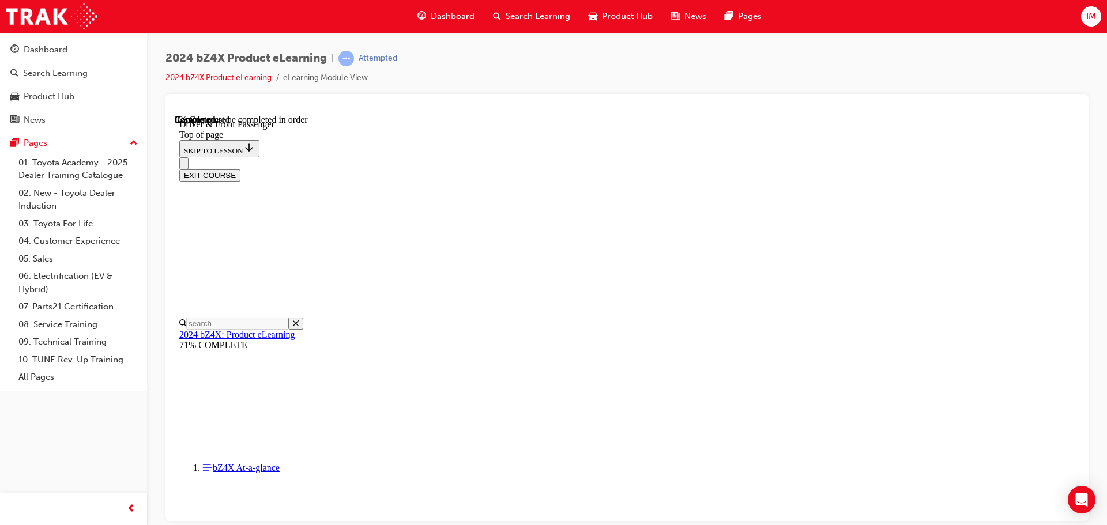
drag, startPoint x: 599, startPoint y: 425, endPoint x: 603, endPoint y: 405, distance: 21.3
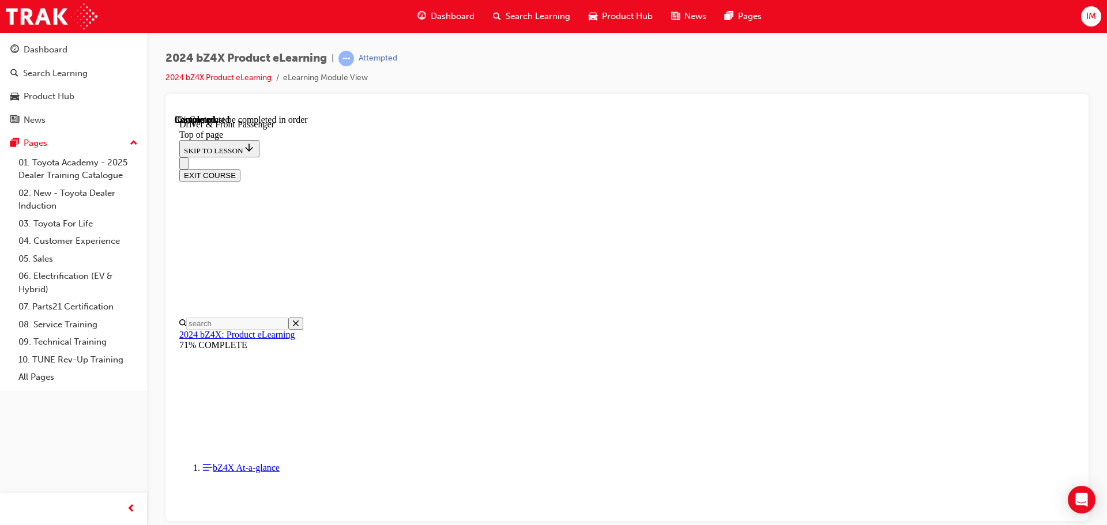
drag, startPoint x: 606, startPoint y: 376, endPoint x: 614, endPoint y: 339, distance: 37.3
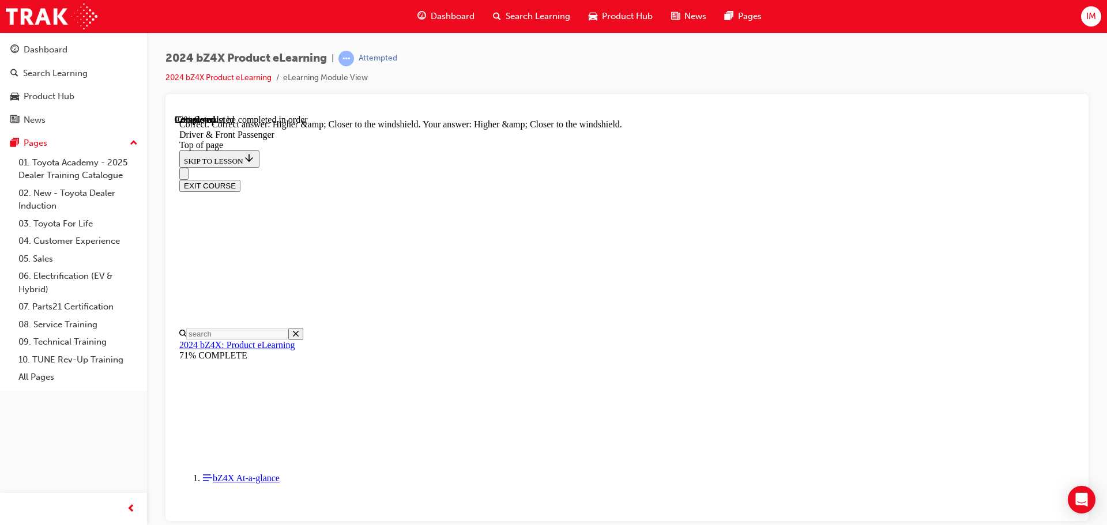
scroll to position [2894, 0]
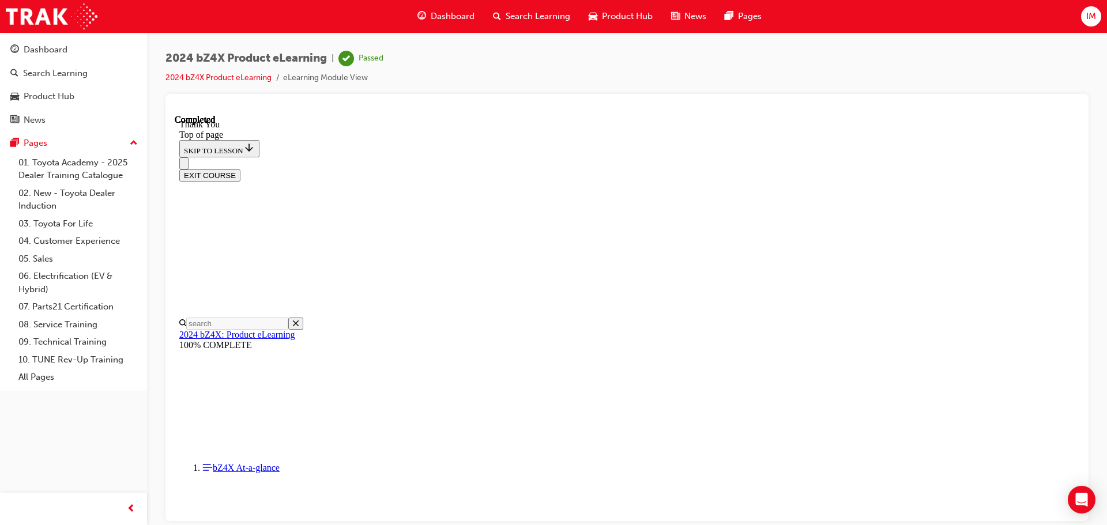
scroll to position [175, 0]
click at [240, 169] on button "EXIT COURSE" at bounding box center [209, 175] width 61 height 12
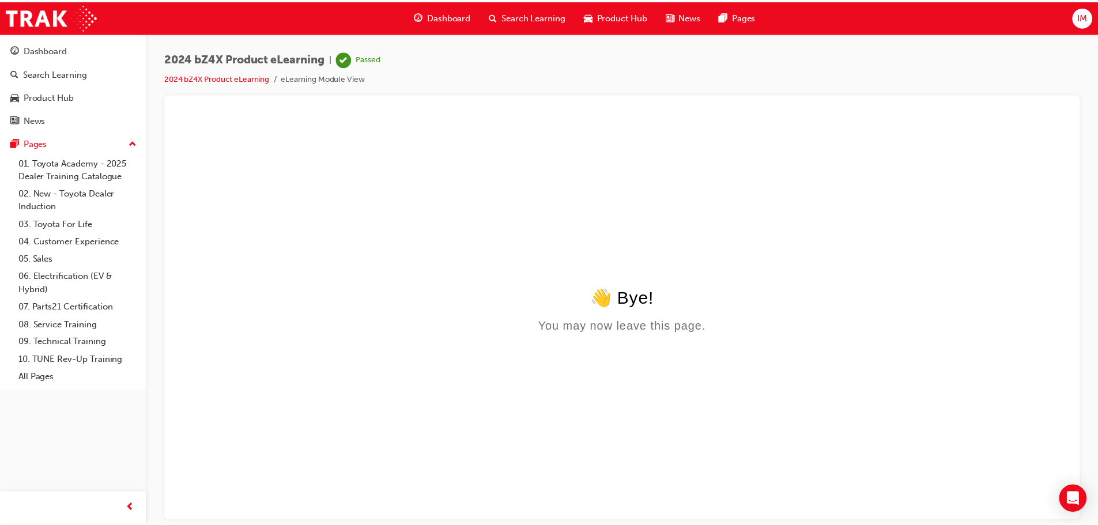
scroll to position [0, 0]
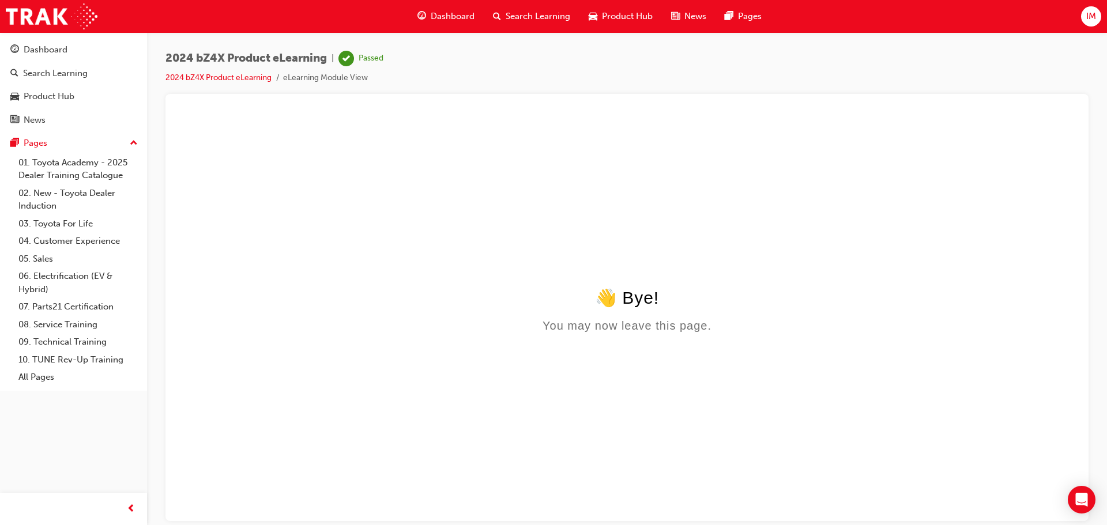
click at [614, 19] on span "Product Hub" at bounding box center [627, 16] width 51 height 13
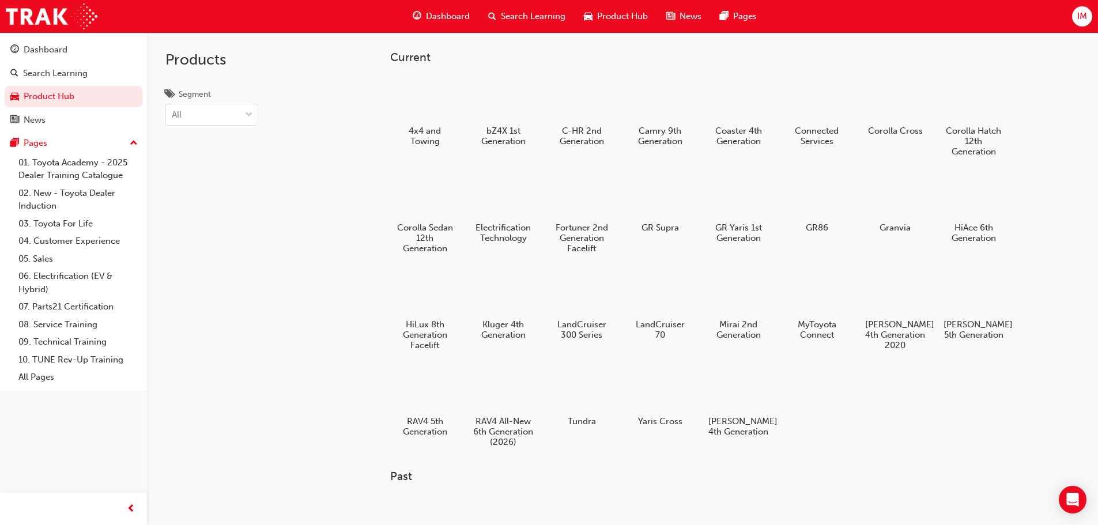
click at [458, 16] on span "Dashboard" at bounding box center [448, 16] width 44 height 13
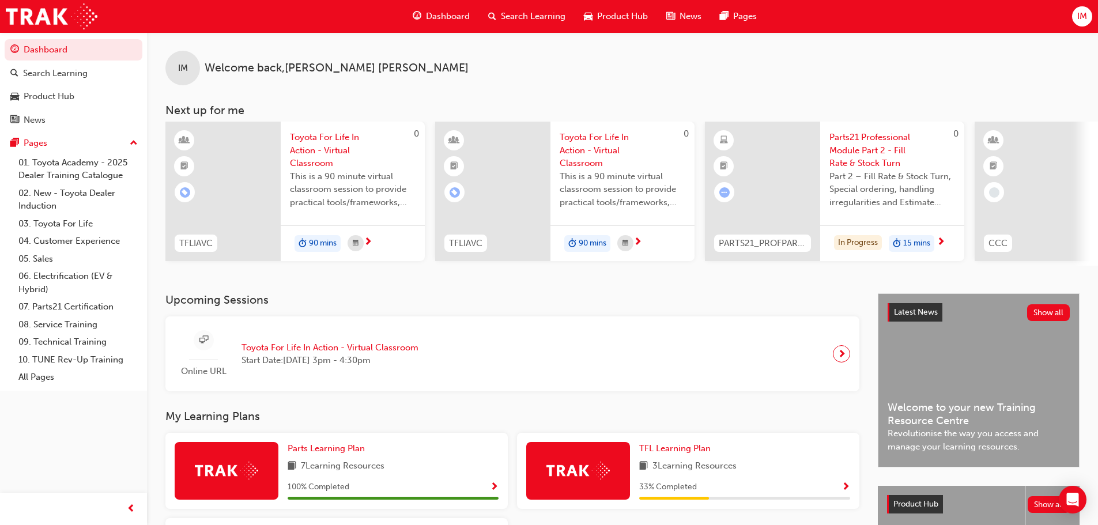
click at [618, 20] on span "Product Hub" at bounding box center [622, 16] width 51 height 13
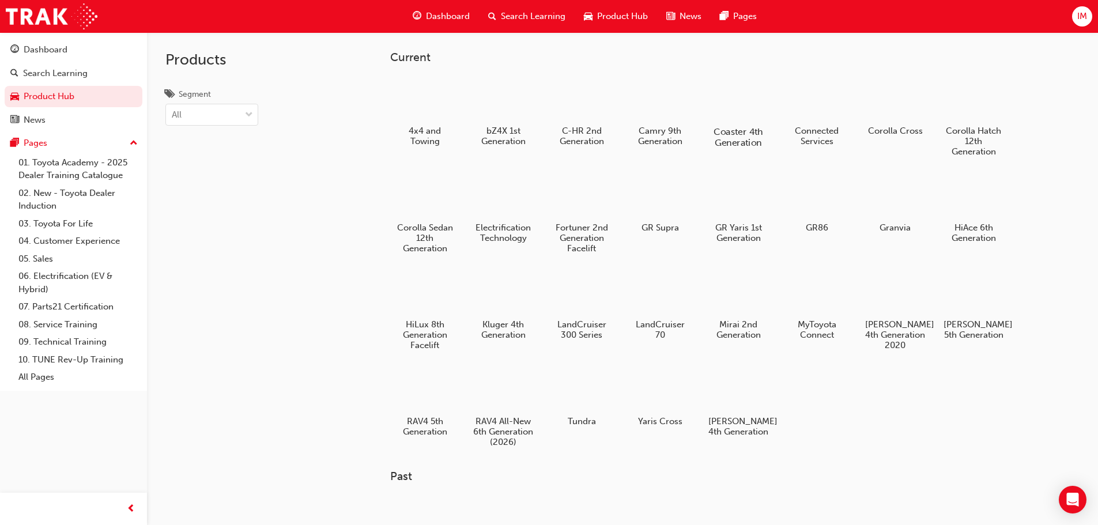
click at [724, 120] on div at bounding box center [738, 98] width 64 height 46
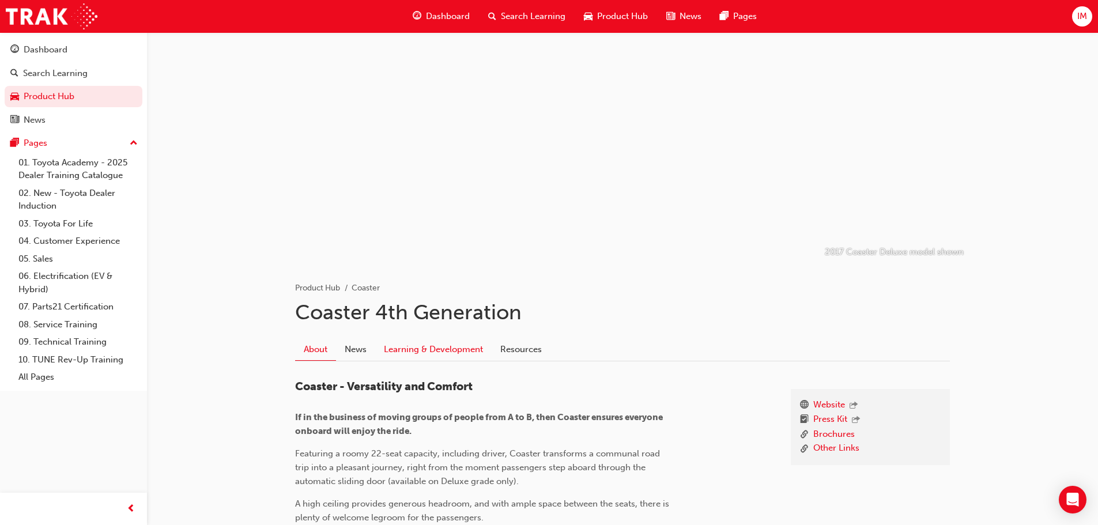
click at [451, 347] on link "Learning & Development" at bounding box center [433, 349] width 116 height 22
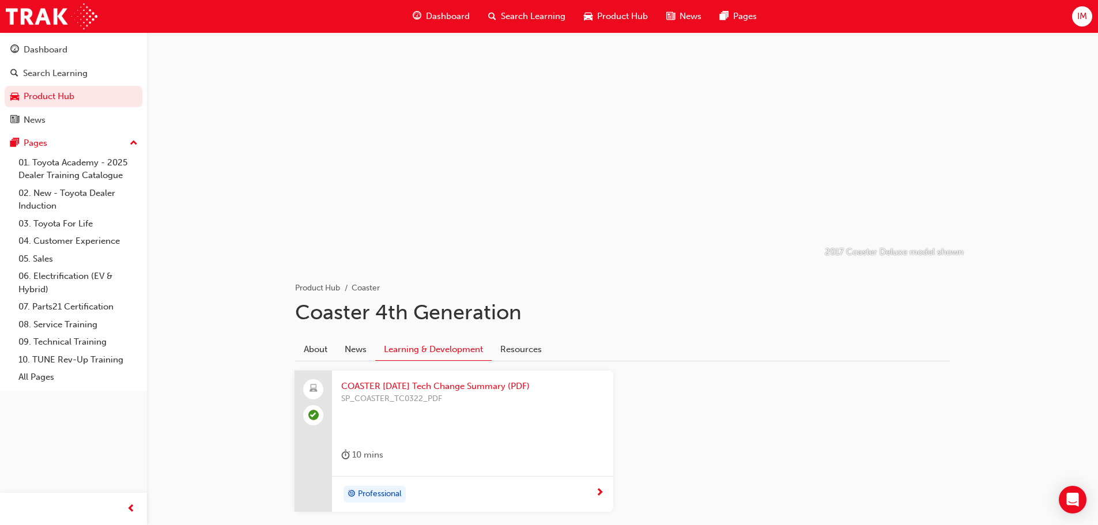
click at [604, 13] on span "Product Hub" at bounding box center [622, 16] width 51 height 13
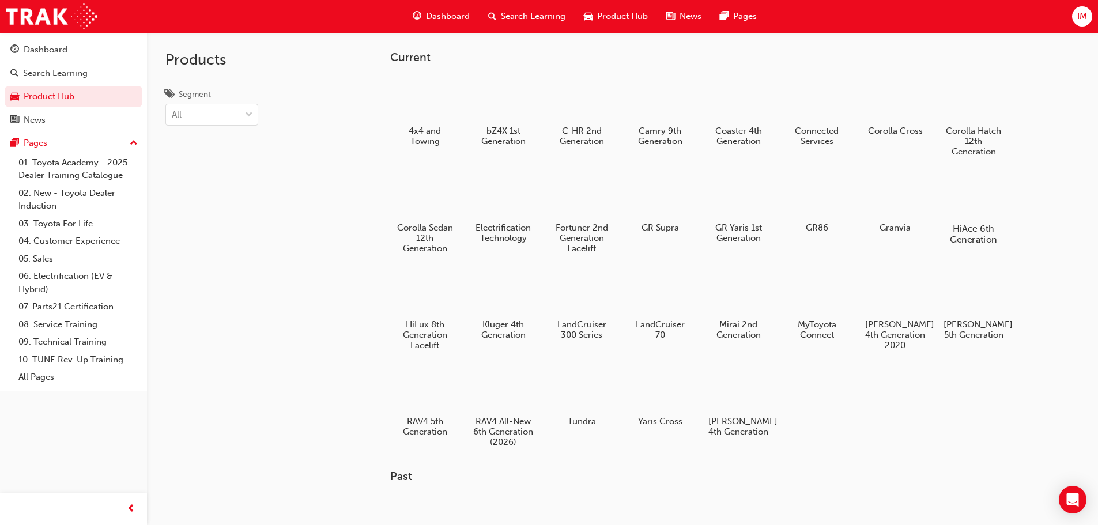
click at [971, 204] on div at bounding box center [973, 195] width 64 height 46
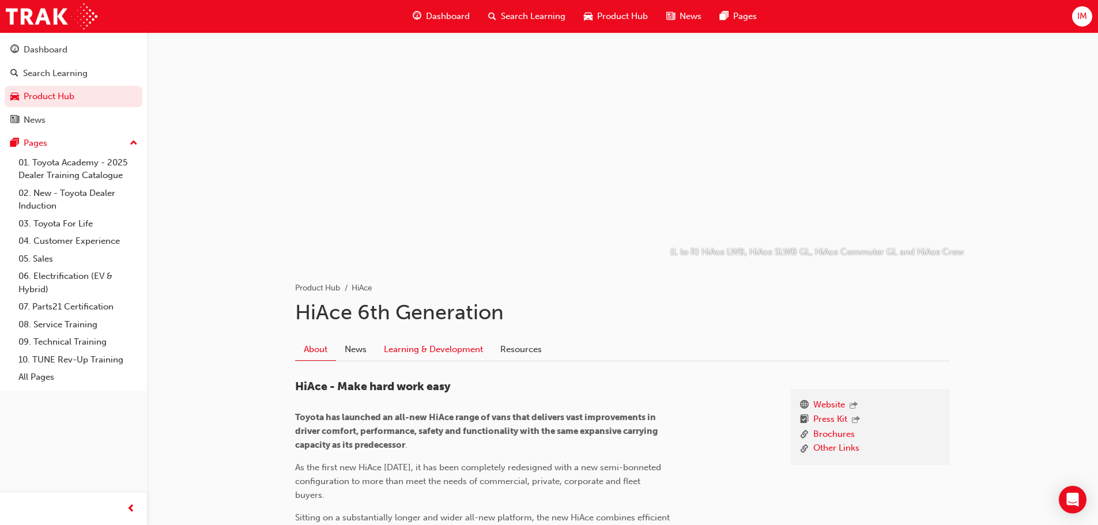
drag, startPoint x: 477, startPoint y: 341, endPoint x: 500, endPoint y: 333, distance: 24.2
click at [477, 341] on link "Learning & Development" at bounding box center [433, 349] width 116 height 22
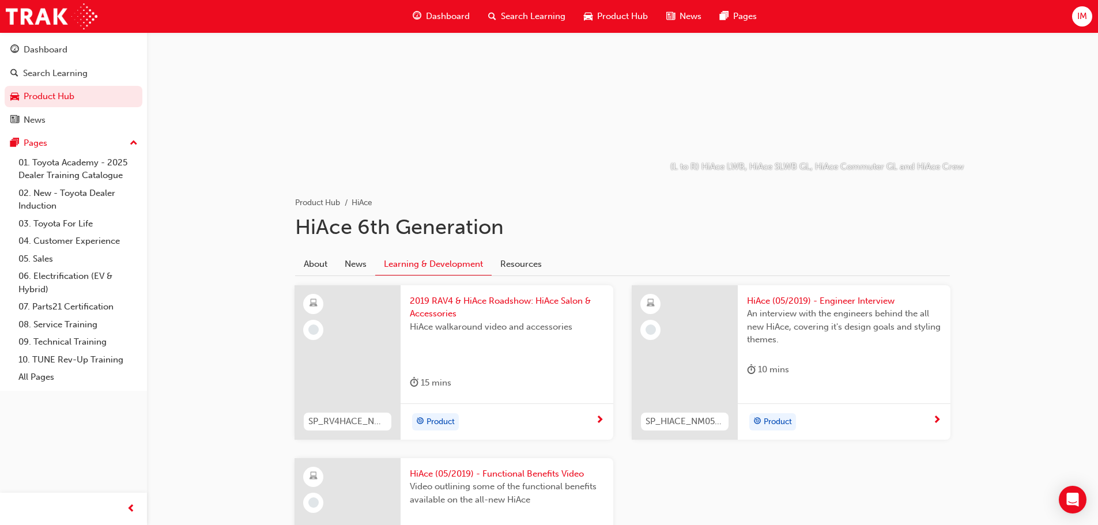
scroll to position [77, 0]
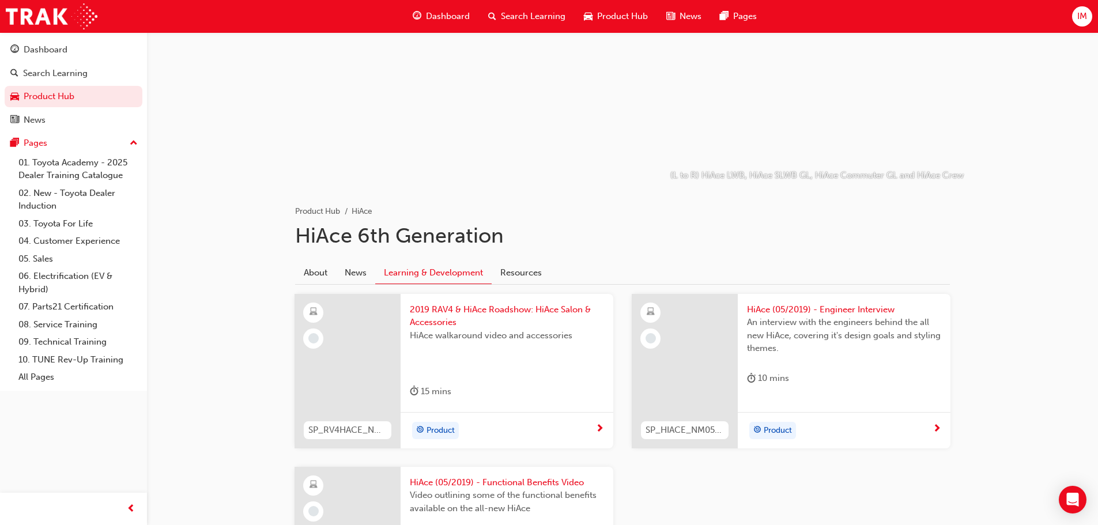
click at [454, 309] on span "2019 RAV4 & HiAce Roadshow: HiAce Salon & Accessories" at bounding box center [507, 316] width 194 height 26
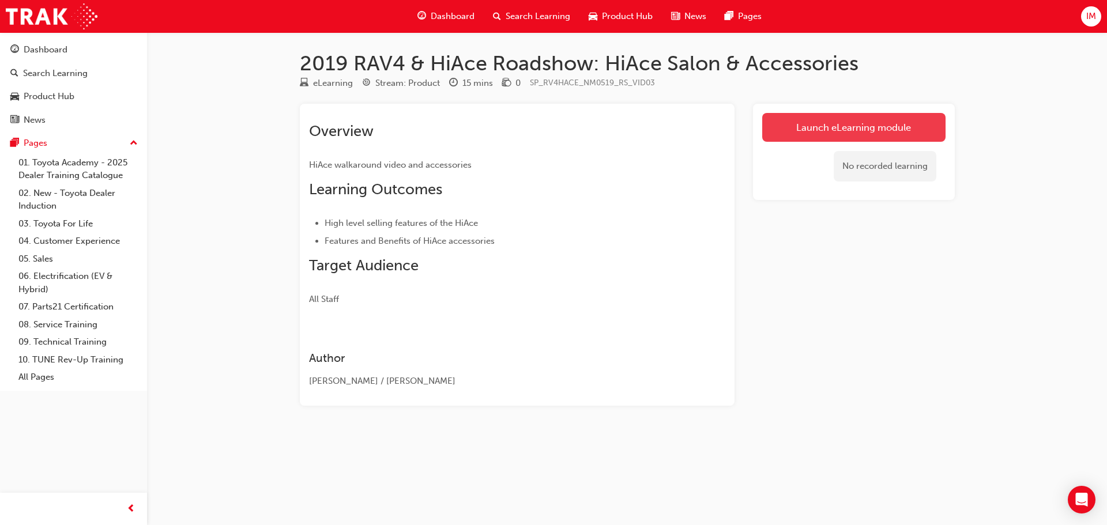
click at [875, 118] on link "Launch eLearning module" at bounding box center [853, 127] width 183 height 29
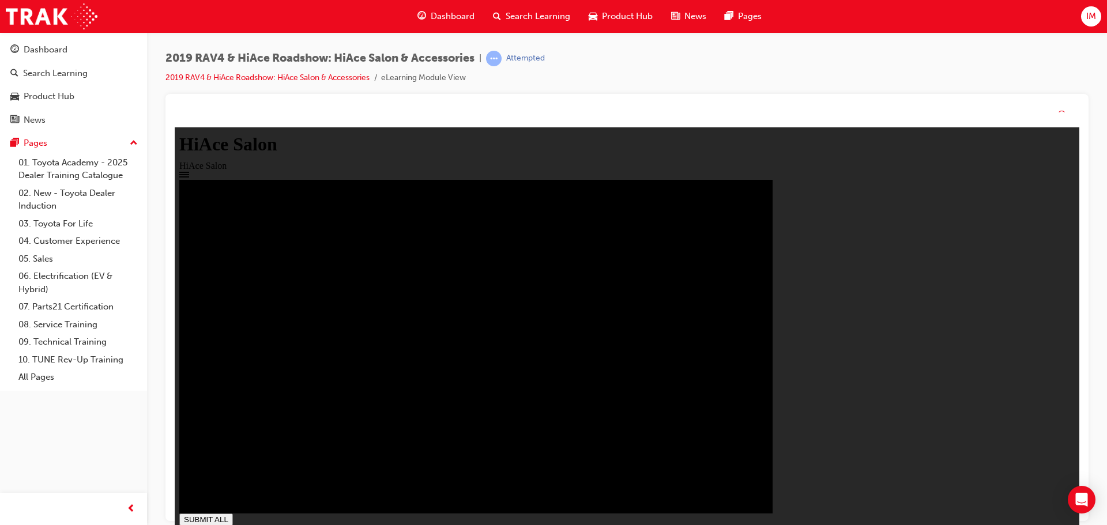
type input "1"
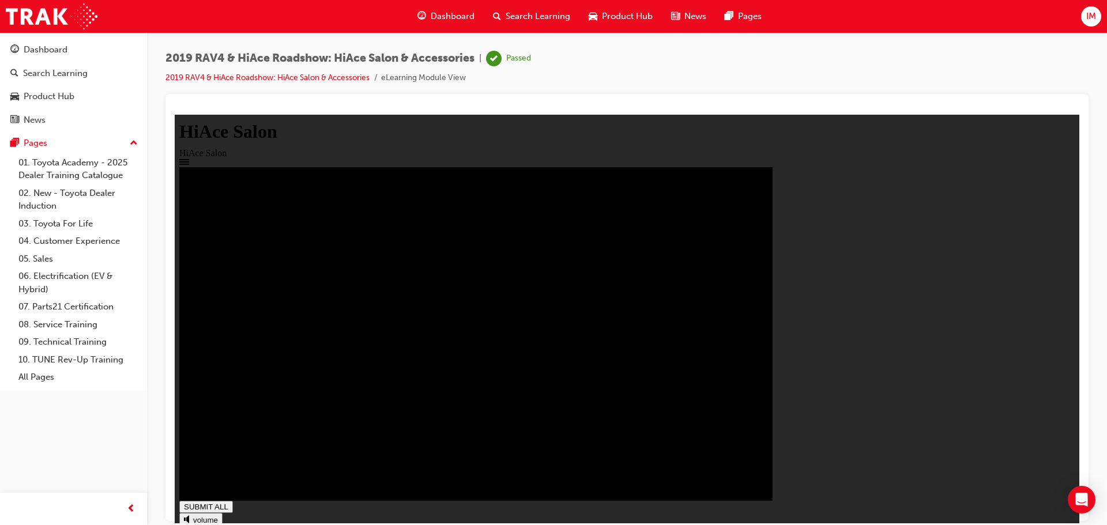
click at [613, 12] on span "Product Hub" at bounding box center [627, 16] width 51 height 13
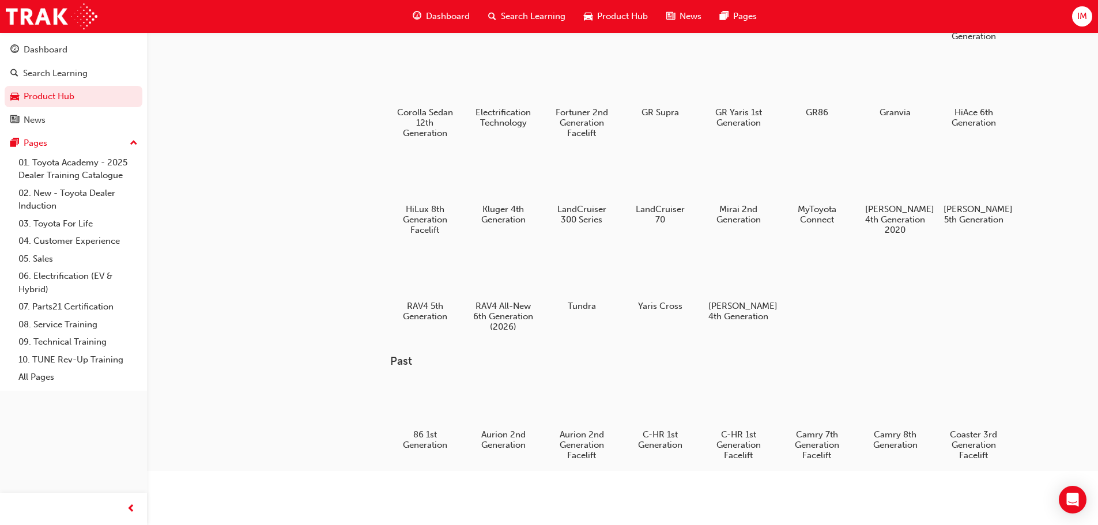
scroll to position [77, 0]
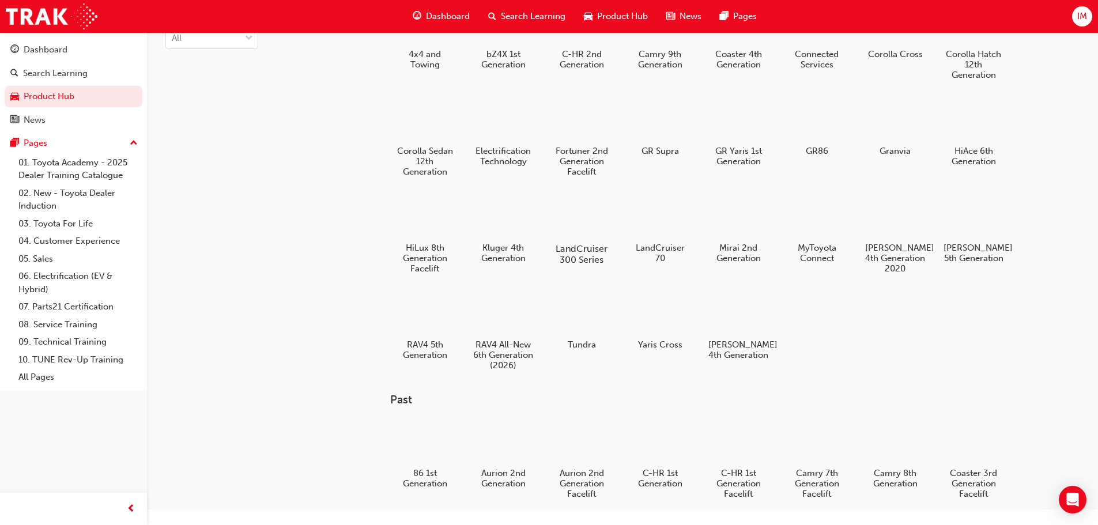
click at [566, 226] on div at bounding box center [581, 215] width 64 height 46
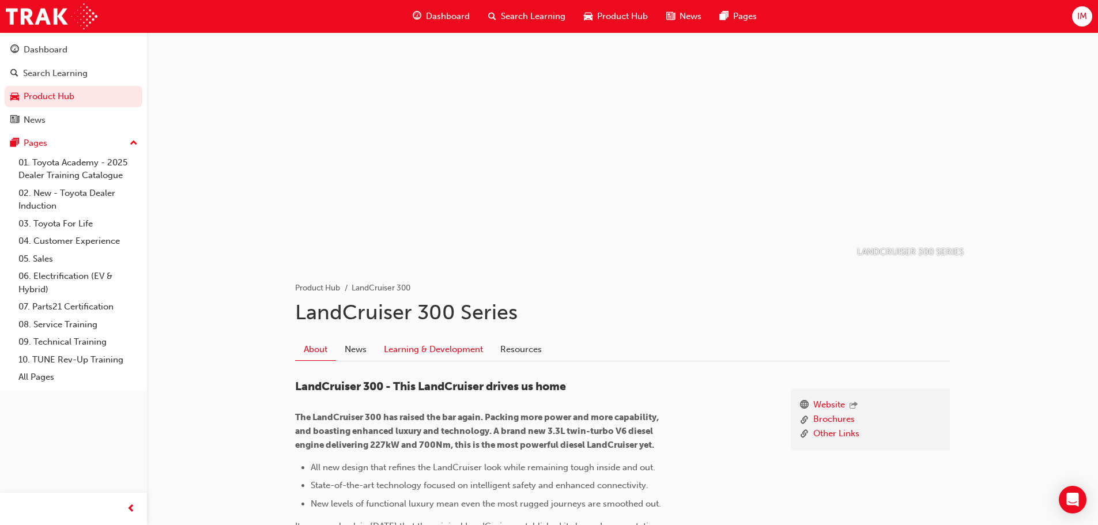
click at [427, 349] on link "Learning & Development" at bounding box center [433, 349] width 116 height 22
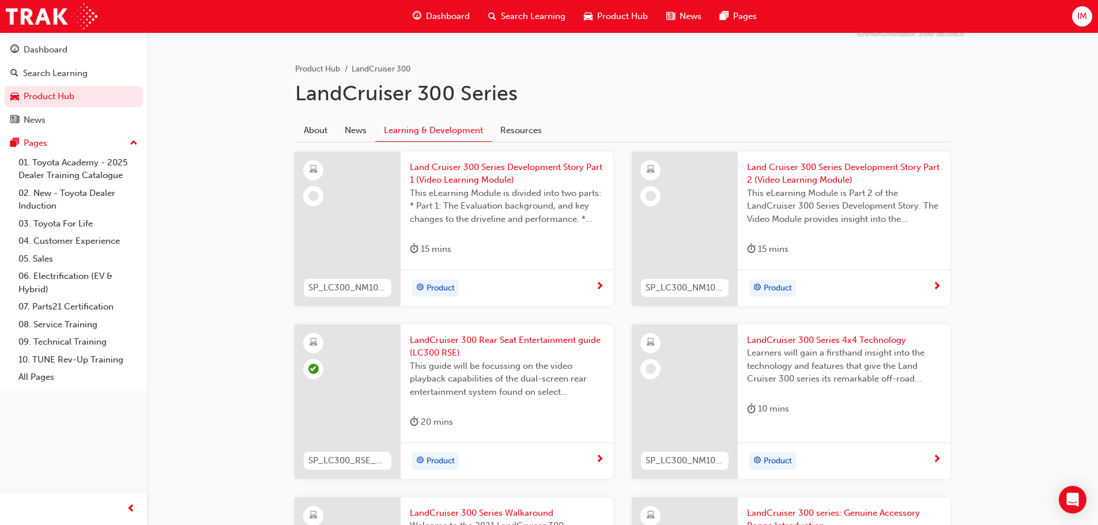
scroll to position [218, 0]
click at [451, 179] on span "Land Cruiser 300 Series Development Story Part 1 (Video Learning Module)" at bounding box center [507, 174] width 194 height 26
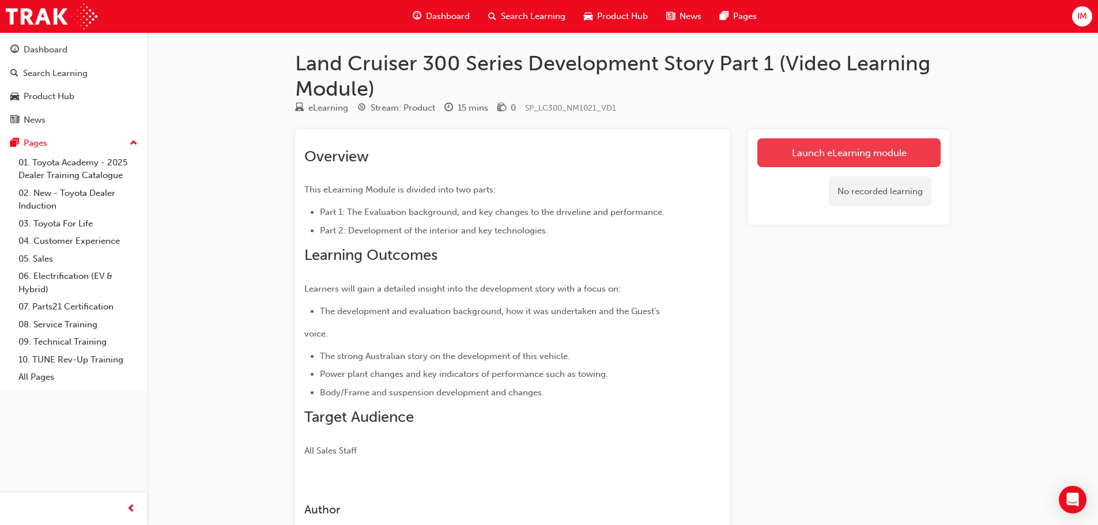
click at [825, 156] on link "Launch eLearning module" at bounding box center [848, 152] width 183 height 29
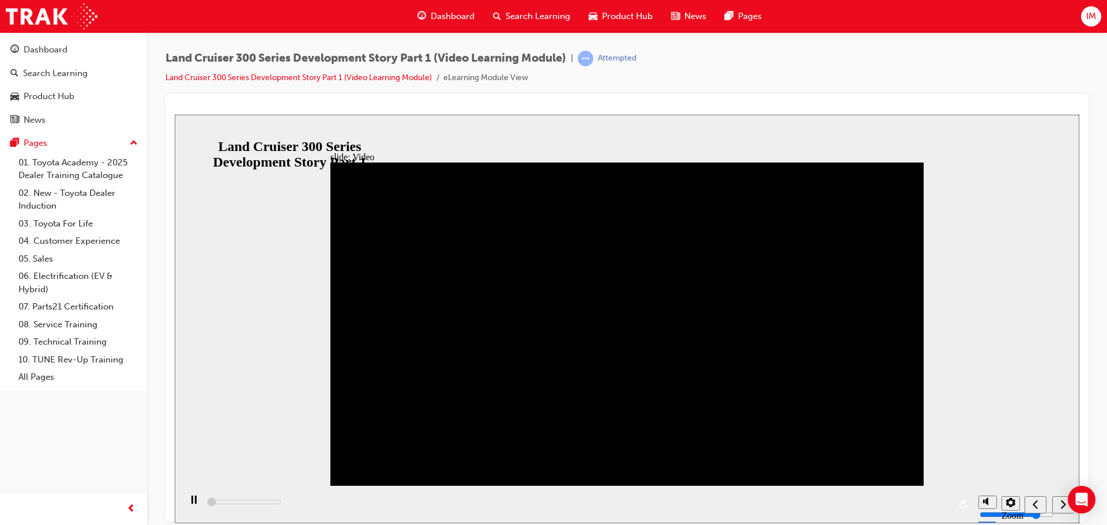
click at [574, 501] on div "playback controls" at bounding box center [576, 503] width 792 height 37
click at [567, 505] on div "playback controls" at bounding box center [576, 503] width 792 height 37
click at [567, 500] on div "playback controls" at bounding box center [576, 503] width 792 height 37
click at [568, 504] on div "playback controls" at bounding box center [576, 503] width 792 height 37
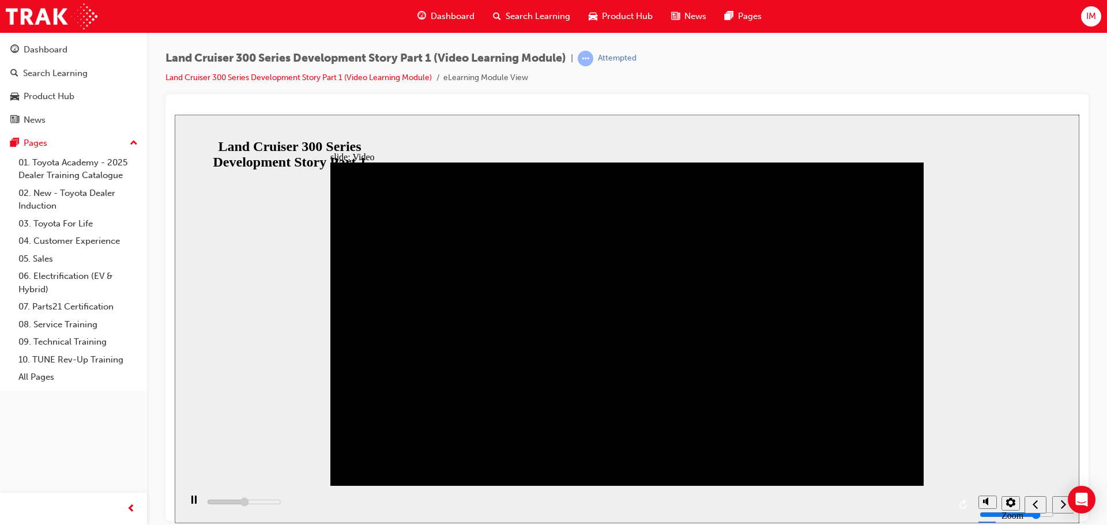
drag, startPoint x: 568, startPoint y: 504, endPoint x: 497, endPoint y: 511, distance: 71.2
click at [497, 511] on div "playback controls" at bounding box center [576, 503] width 792 height 37
click at [592, 507] on div "playback controls" at bounding box center [576, 503] width 792 height 37
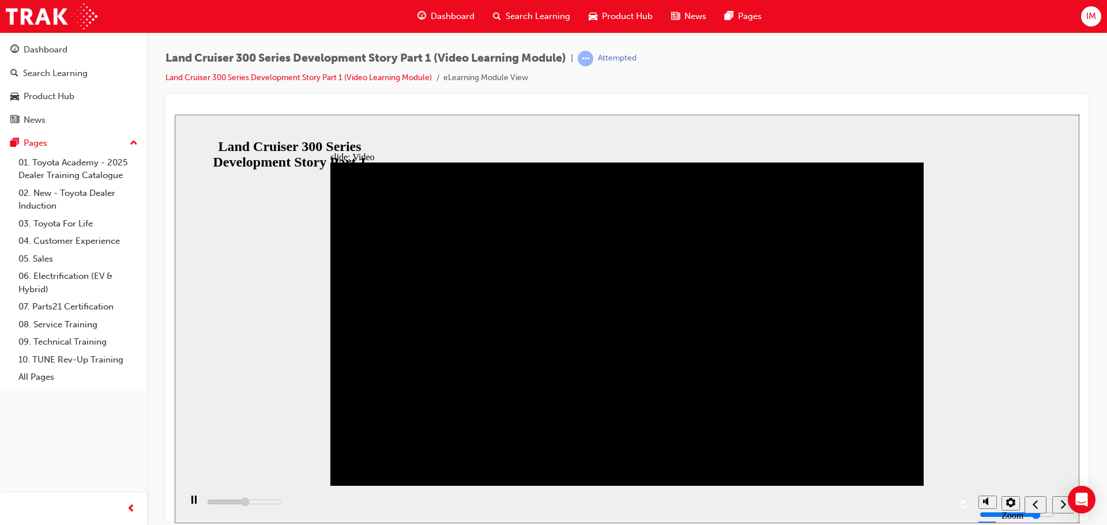
click at [193, 503] on div "play/pause" at bounding box center [194, 505] width 20 height 20
drag, startPoint x: 588, startPoint y: 504, endPoint x: 579, endPoint y: 502, distance: 9.9
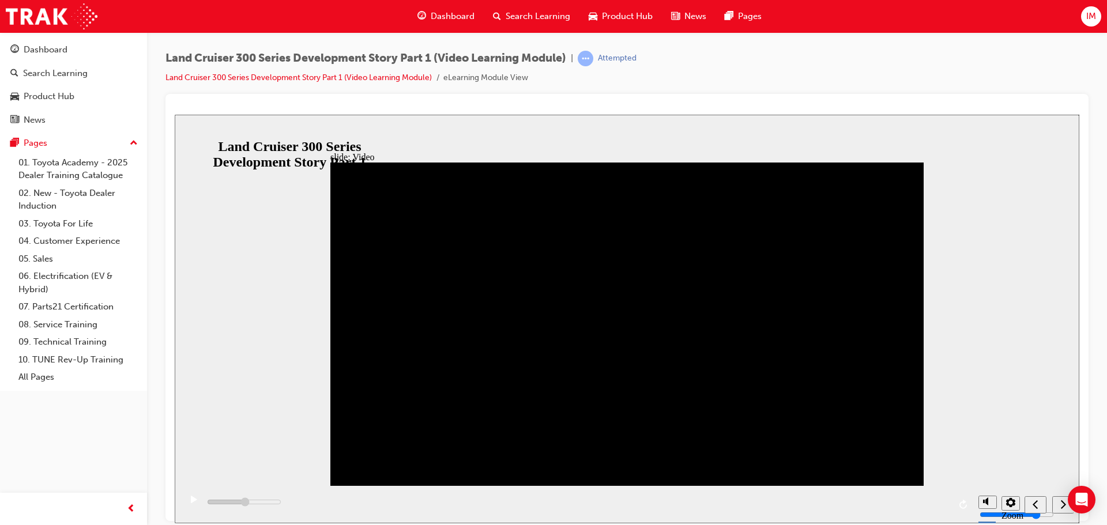
click at [564, 509] on div "playback controls" at bounding box center [576, 503] width 792 height 37
click at [579, 502] on div "playback controls" at bounding box center [576, 503] width 792 height 37
drag, startPoint x: 579, startPoint y: 502, endPoint x: 563, endPoint y: 504, distance: 16.3
click at [574, 504] on div "playback controls" at bounding box center [576, 503] width 792 height 37
drag, startPoint x: 563, startPoint y: 504, endPoint x: 552, endPoint y: 505, distance: 11.5
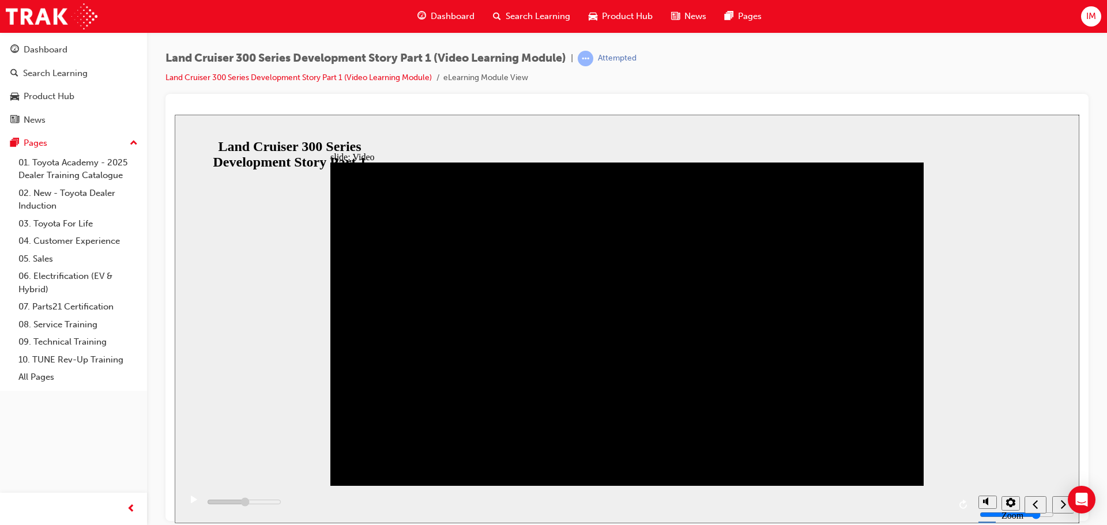
click at [563, 505] on div "playback controls" at bounding box center [576, 503] width 792 height 37
click at [184, 508] on div "play/pause" at bounding box center [194, 505] width 20 height 20
type input "363000"
